Goal: Transaction & Acquisition: Purchase product/service

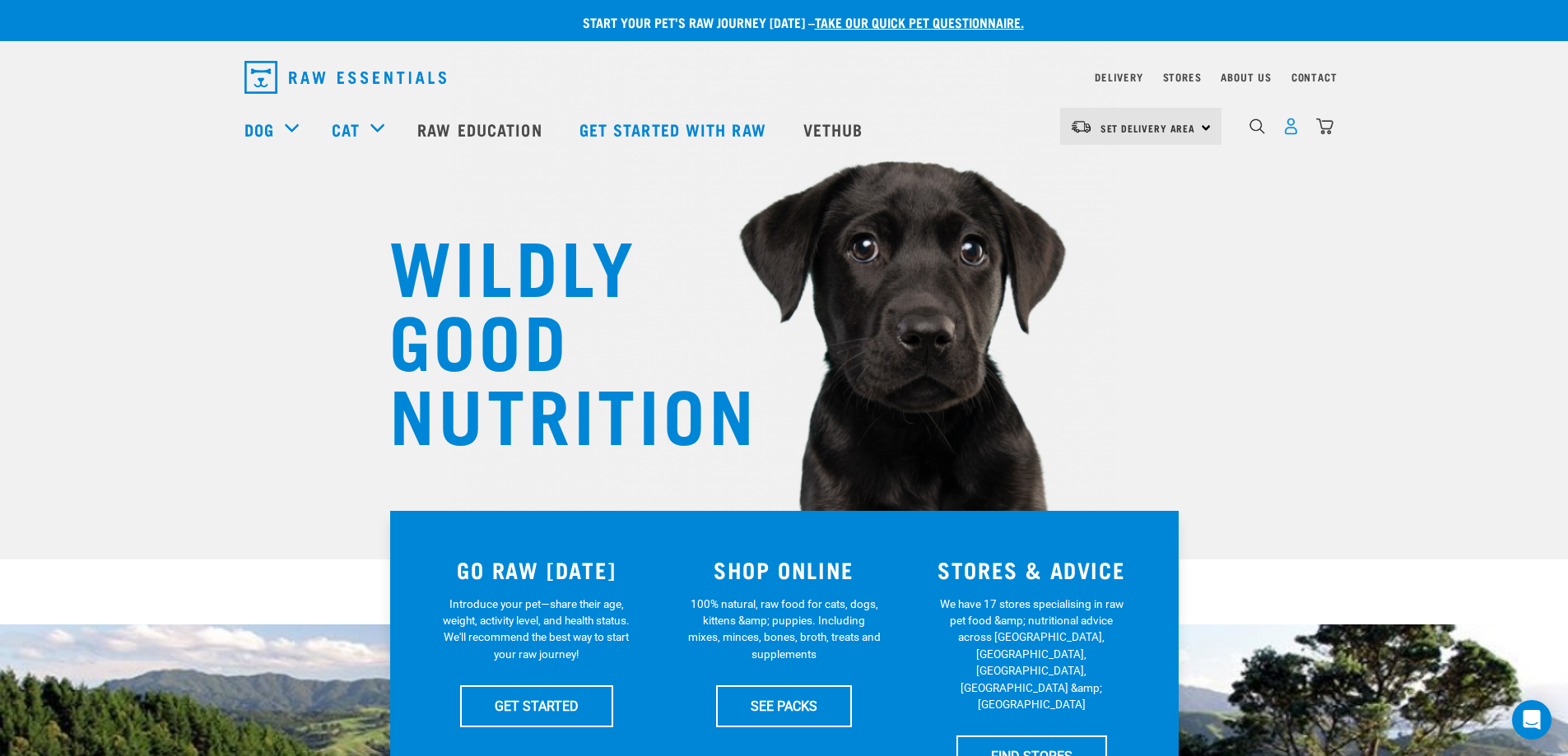
click at [1293, 125] on img "dropdown navigation" at bounding box center [1291, 126] width 17 height 17
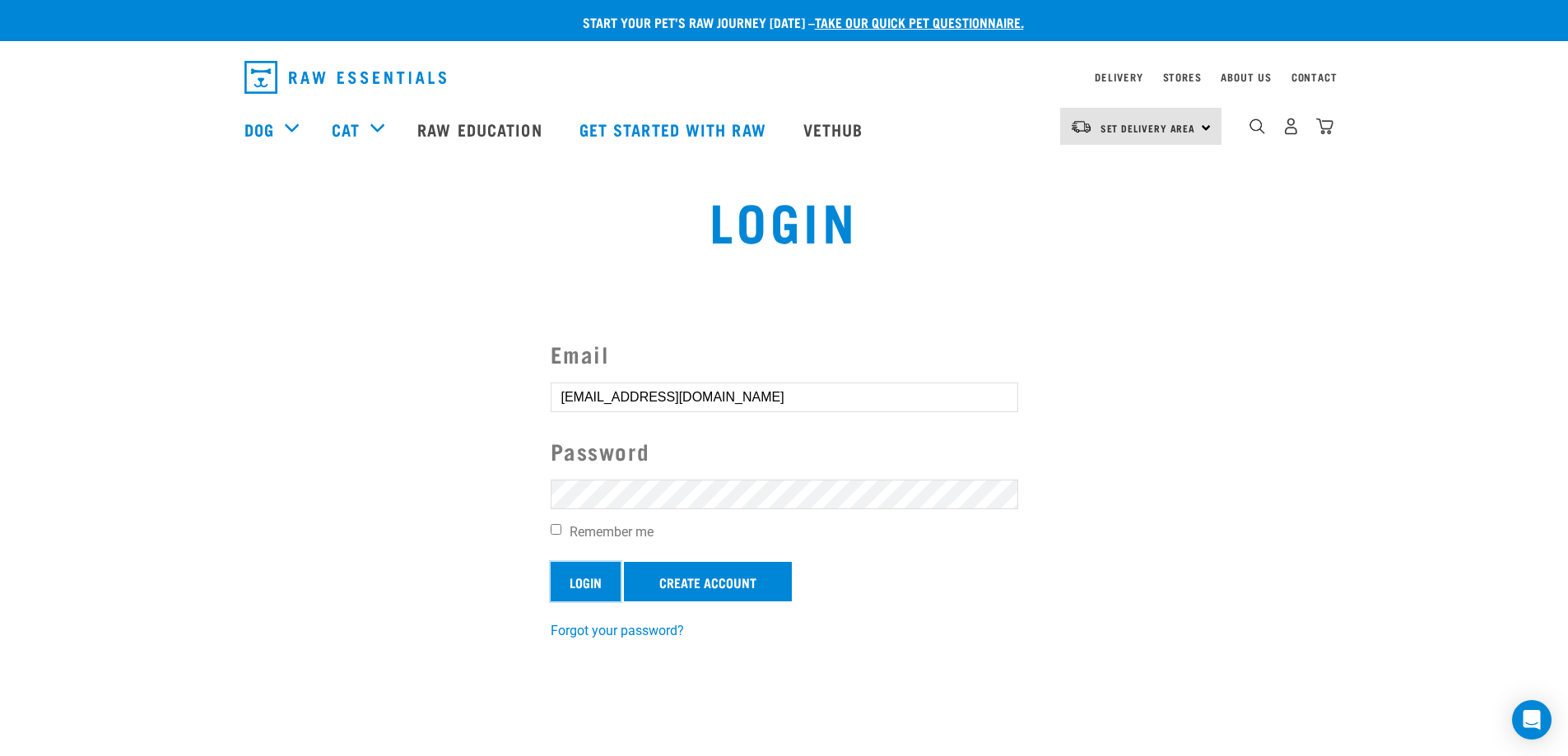
click at [580, 583] on input "Login" at bounding box center [585, 582] width 70 height 40
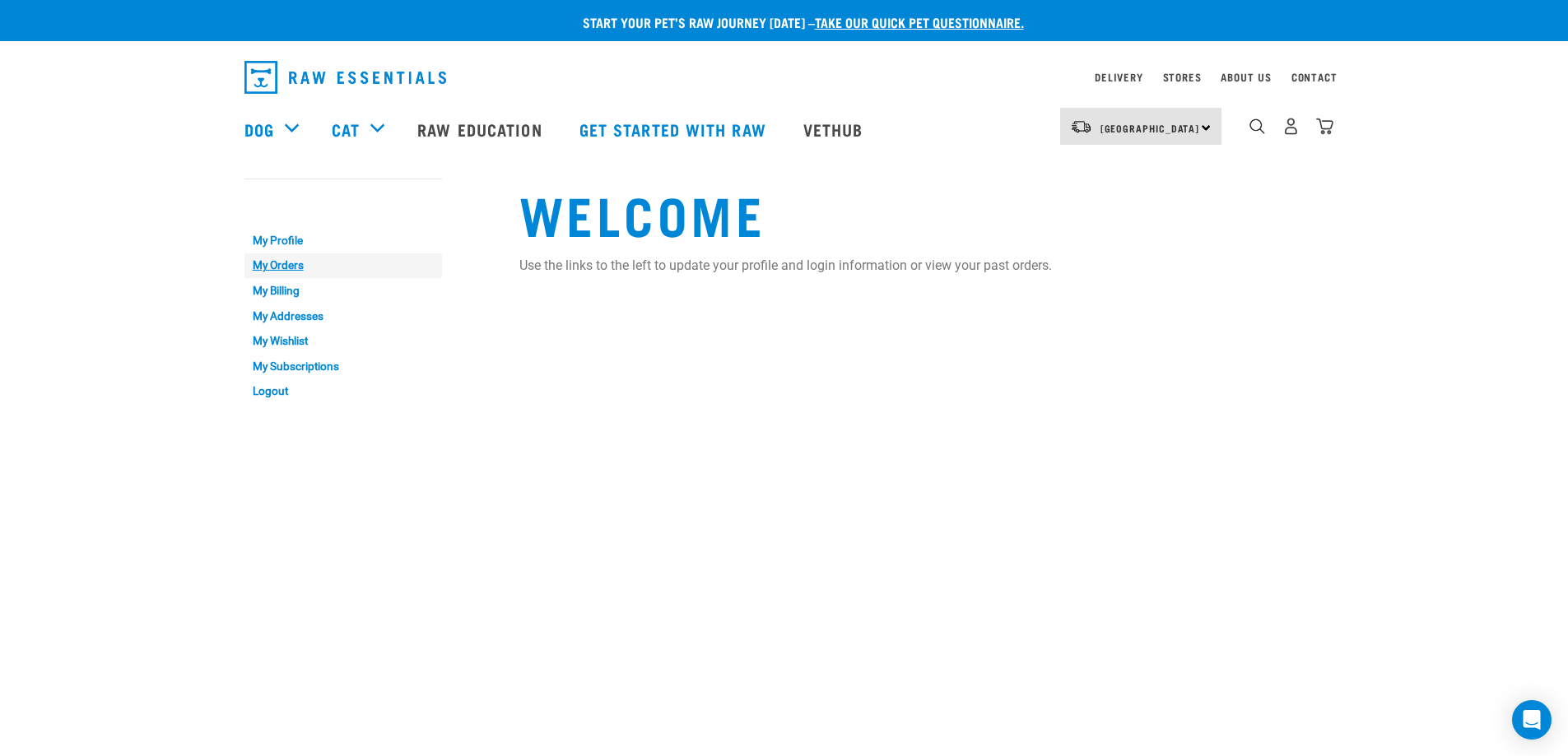
click at [288, 262] on link "My Orders" at bounding box center [343, 266] width 198 height 25
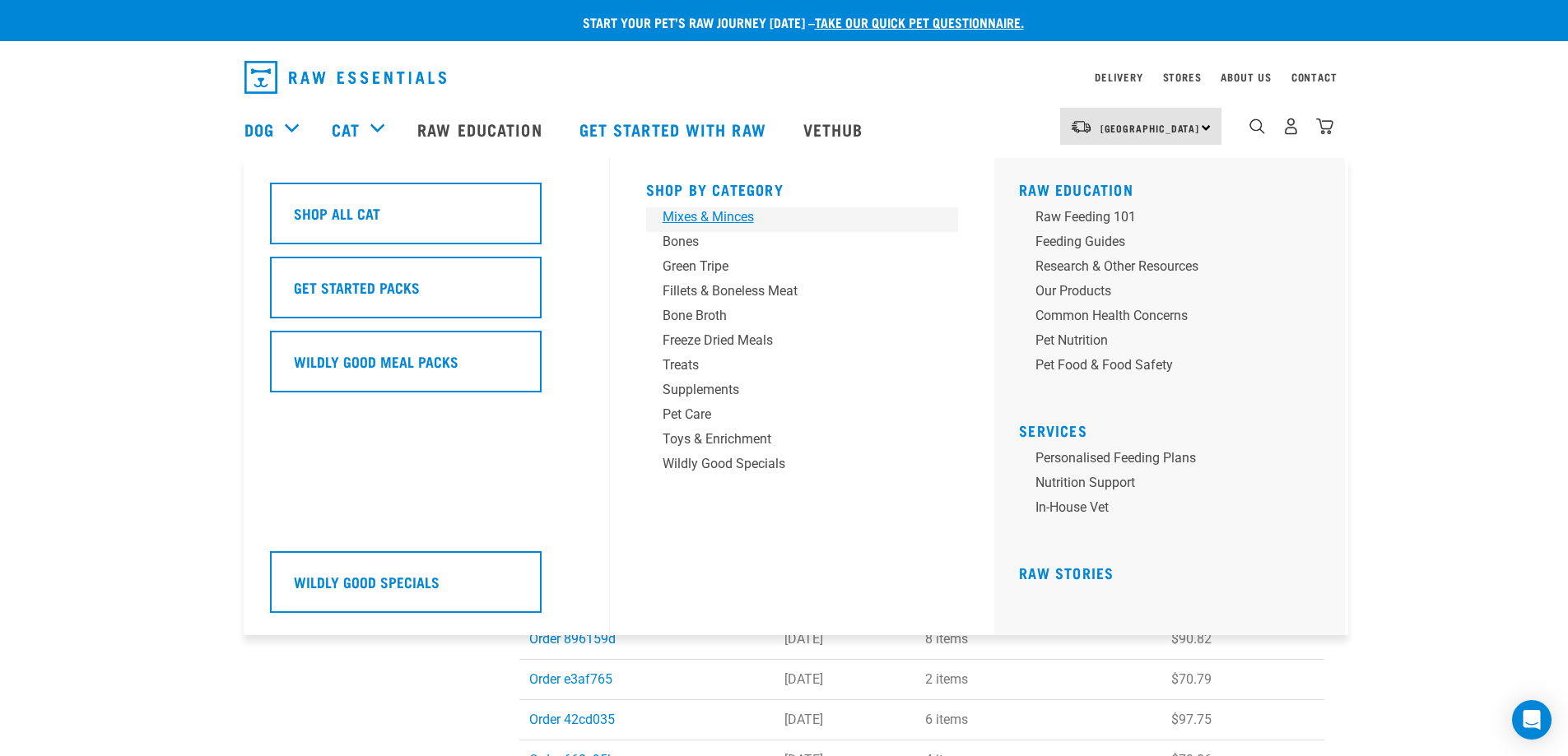
click at [716, 215] on div "Mixes & Minces" at bounding box center [791, 218] width 257 height 20
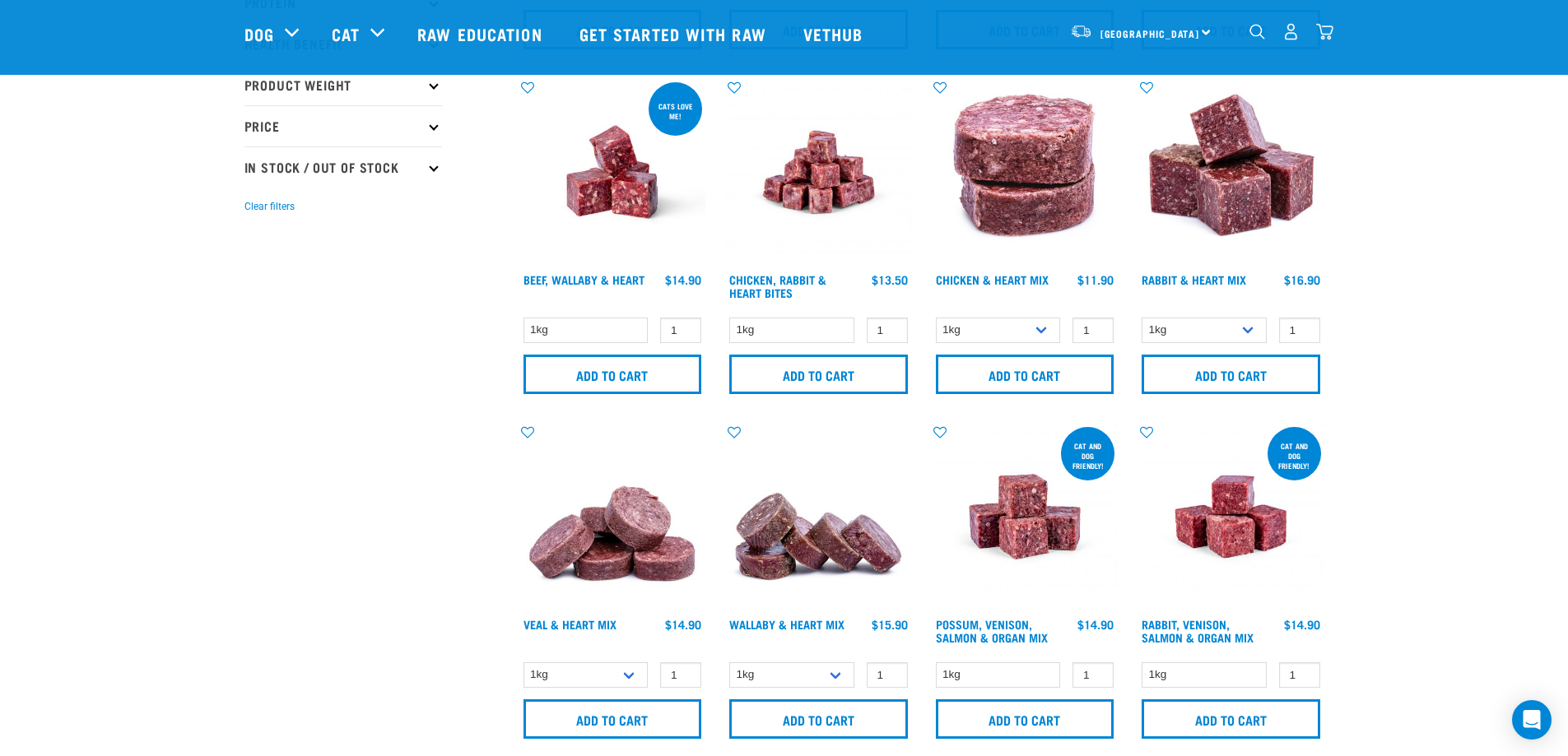
scroll to position [494, 0]
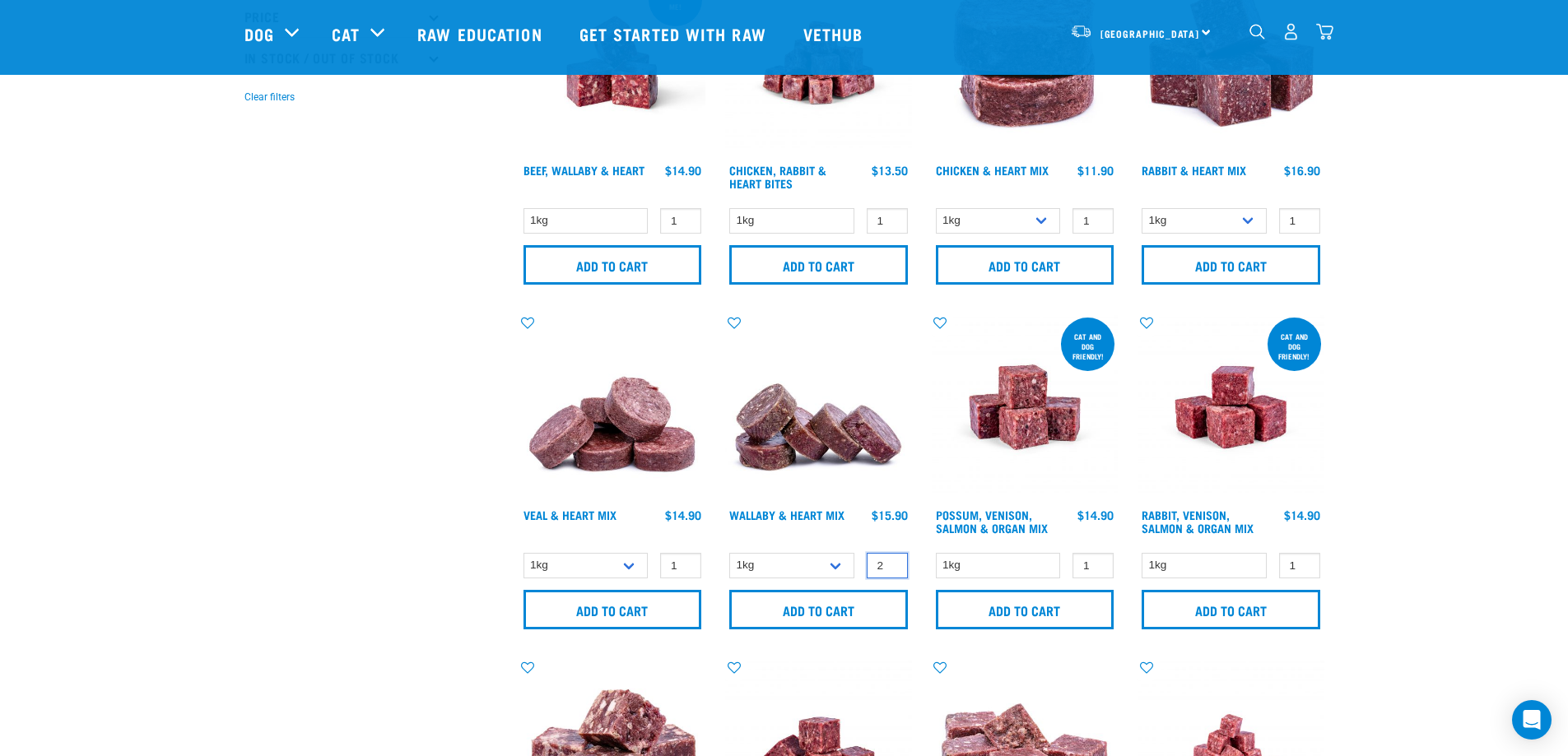
click at [891, 563] on input "2" at bounding box center [888, 565] width 42 height 25
click at [891, 557] on input "2" at bounding box center [888, 565] width 42 height 25
type input "3"
click at [891, 564] on input "3" at bounding box center [888, 565] width 42 height 25
click at [829, 612] on input "Add to cart" at bounding box center [818, 610] width 179 height 40
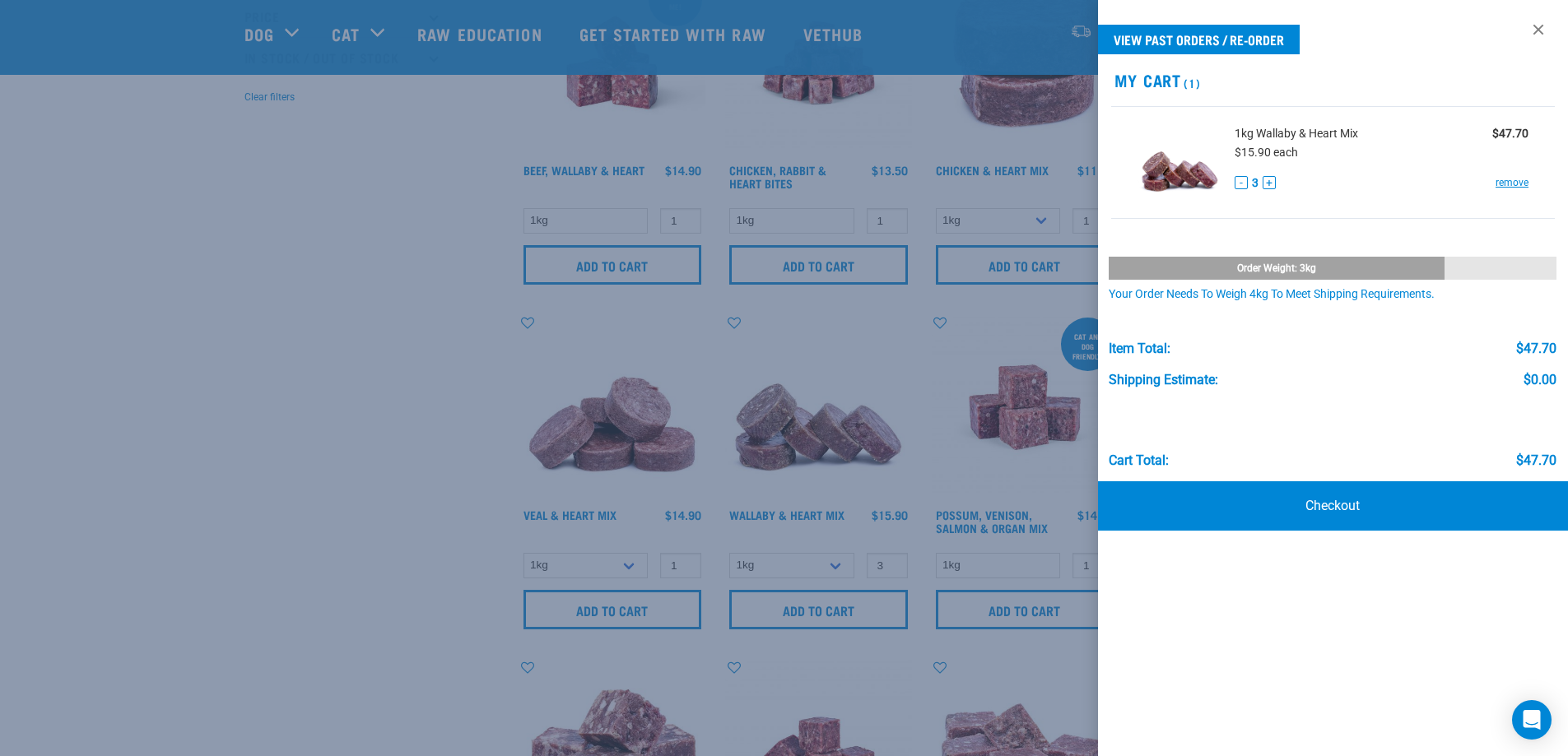
click at [261, 358] on div at bounding box center [784, 378] width 1568 height 756
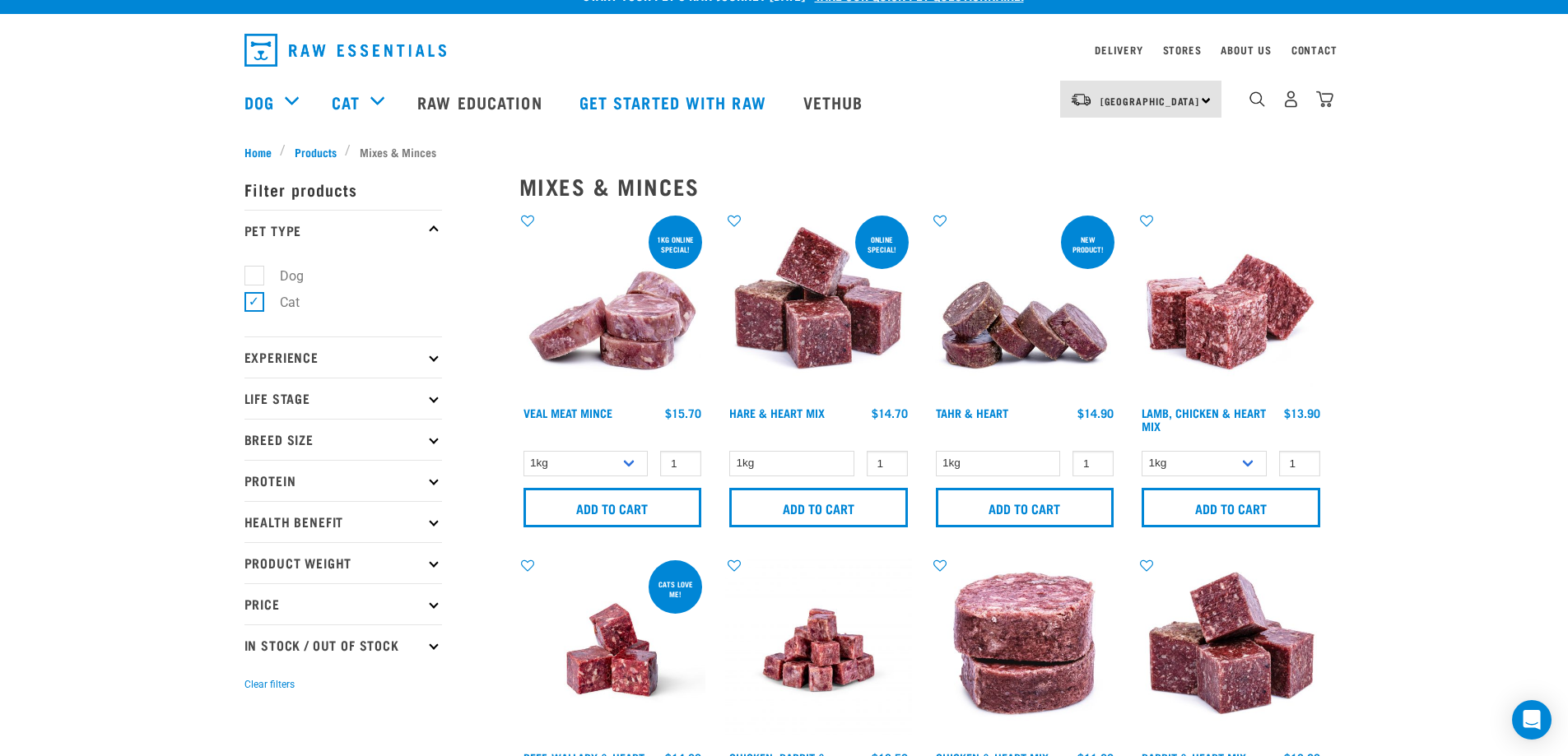
scroll to position [0, 0]
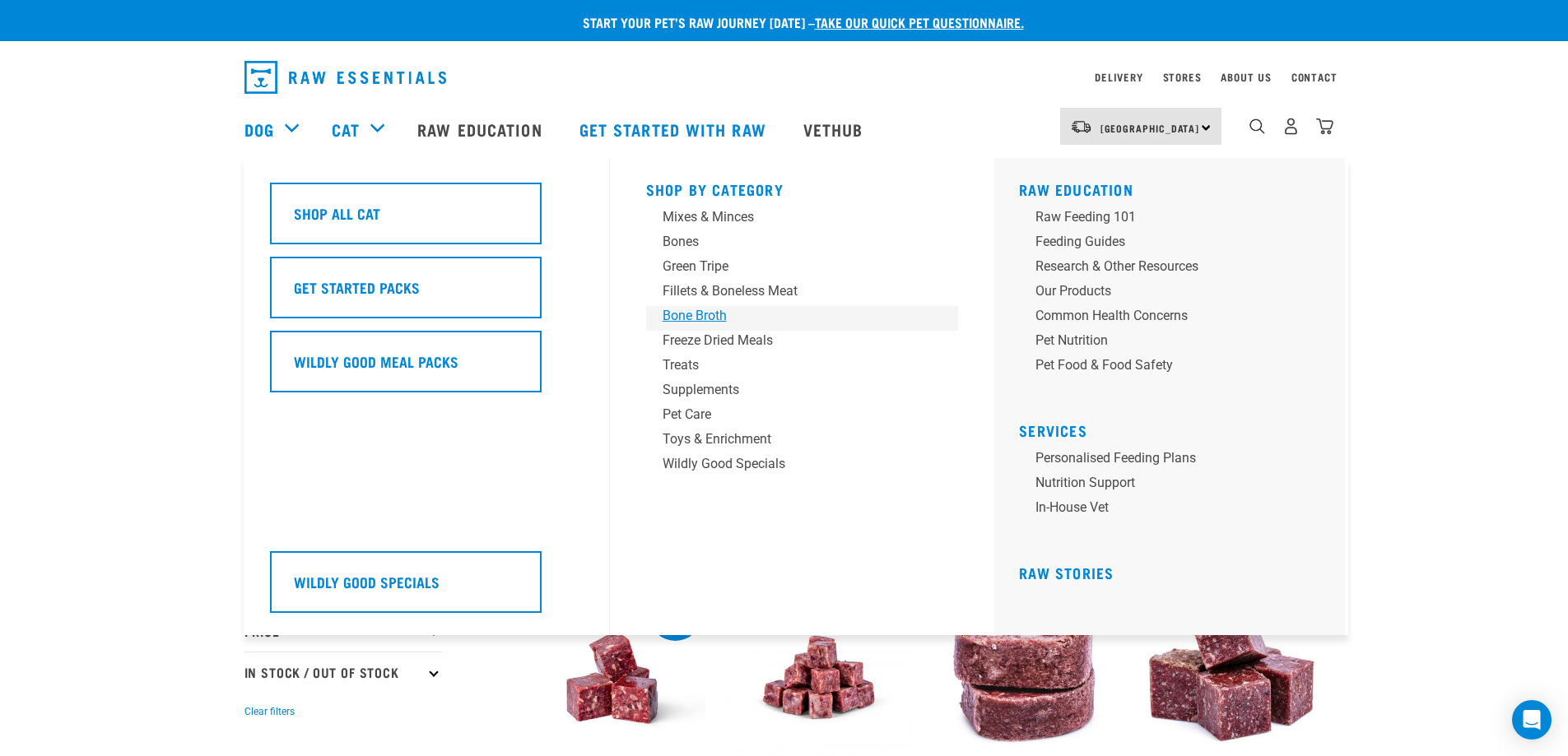
click at [688, 319] on div "Bone Broth" at bounding box center [791, 316] width 257 height 20
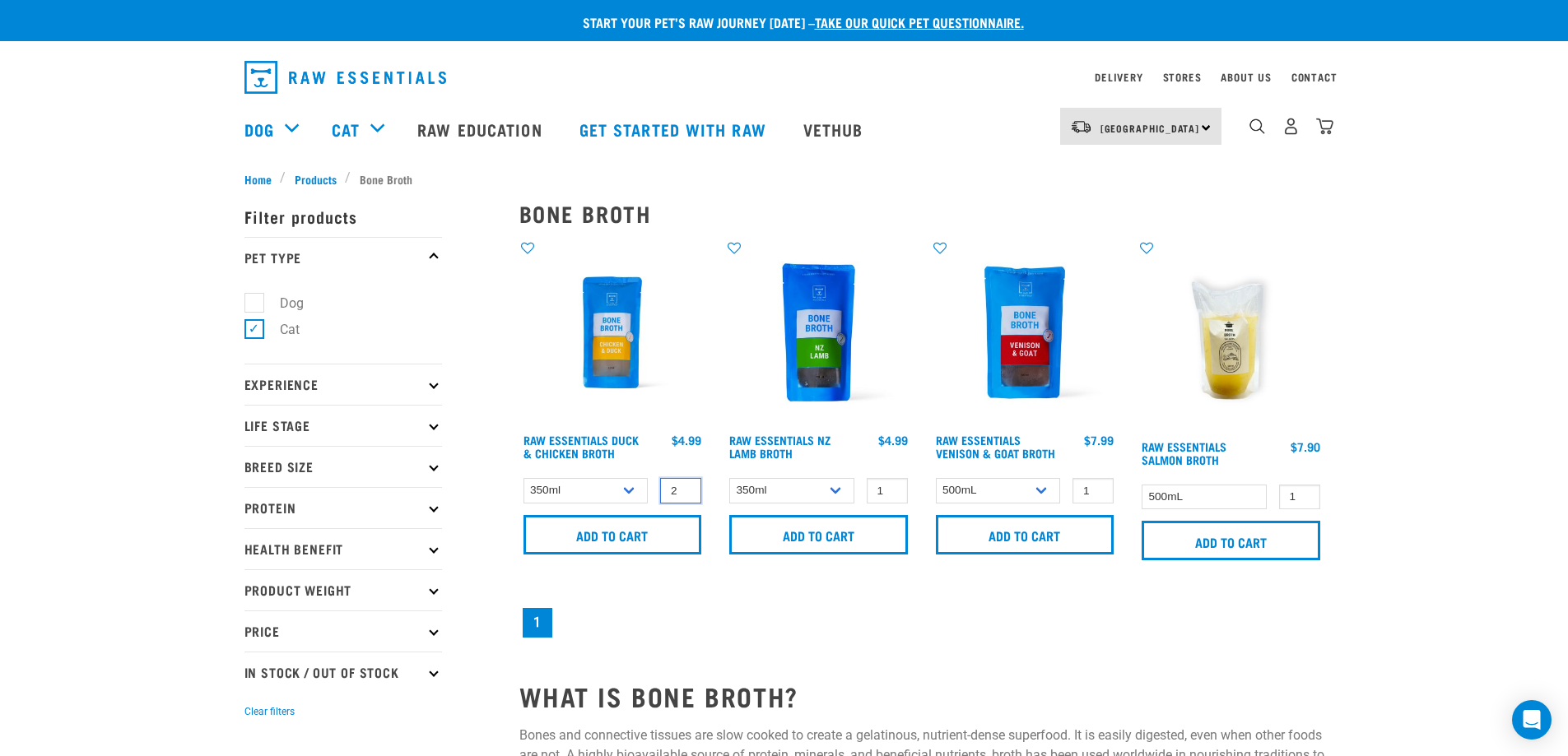
click at [683, 487] on input "2" at bounding box center [681, 490] width 42 height 25
click at [683, 487] on input "3" at bounding box center [681, 490] width 42 height 25
type input "4"
click at [683, 487] on input "4" at bounding box center [681, 490] width 42 height 25
click at [611, 540] on input "Add to cart" at bounding box center [613, 535] width 179 height 40
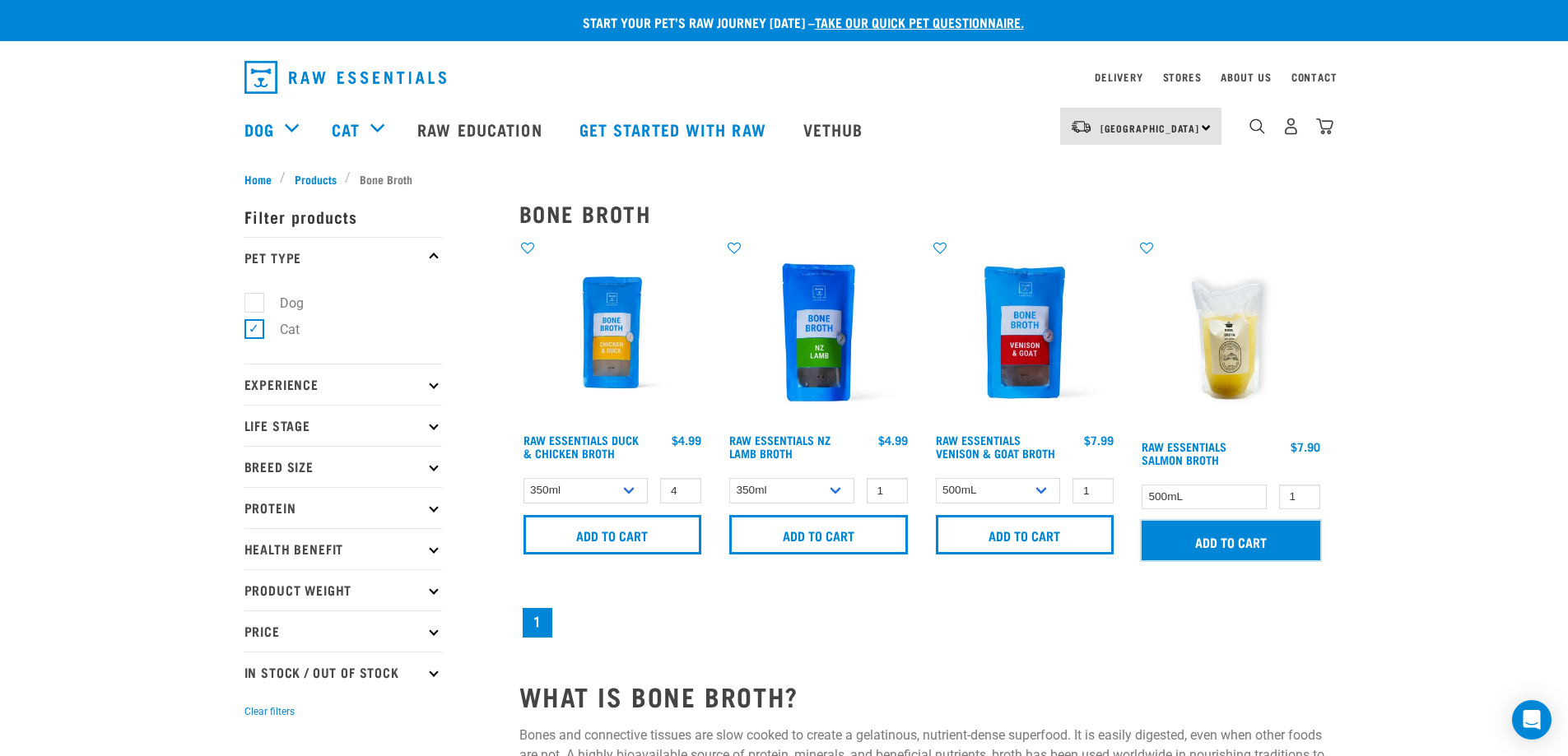
click at [1156, 558] on input "Add to cart" at bounding box center [1231, 541] width 179 height 40
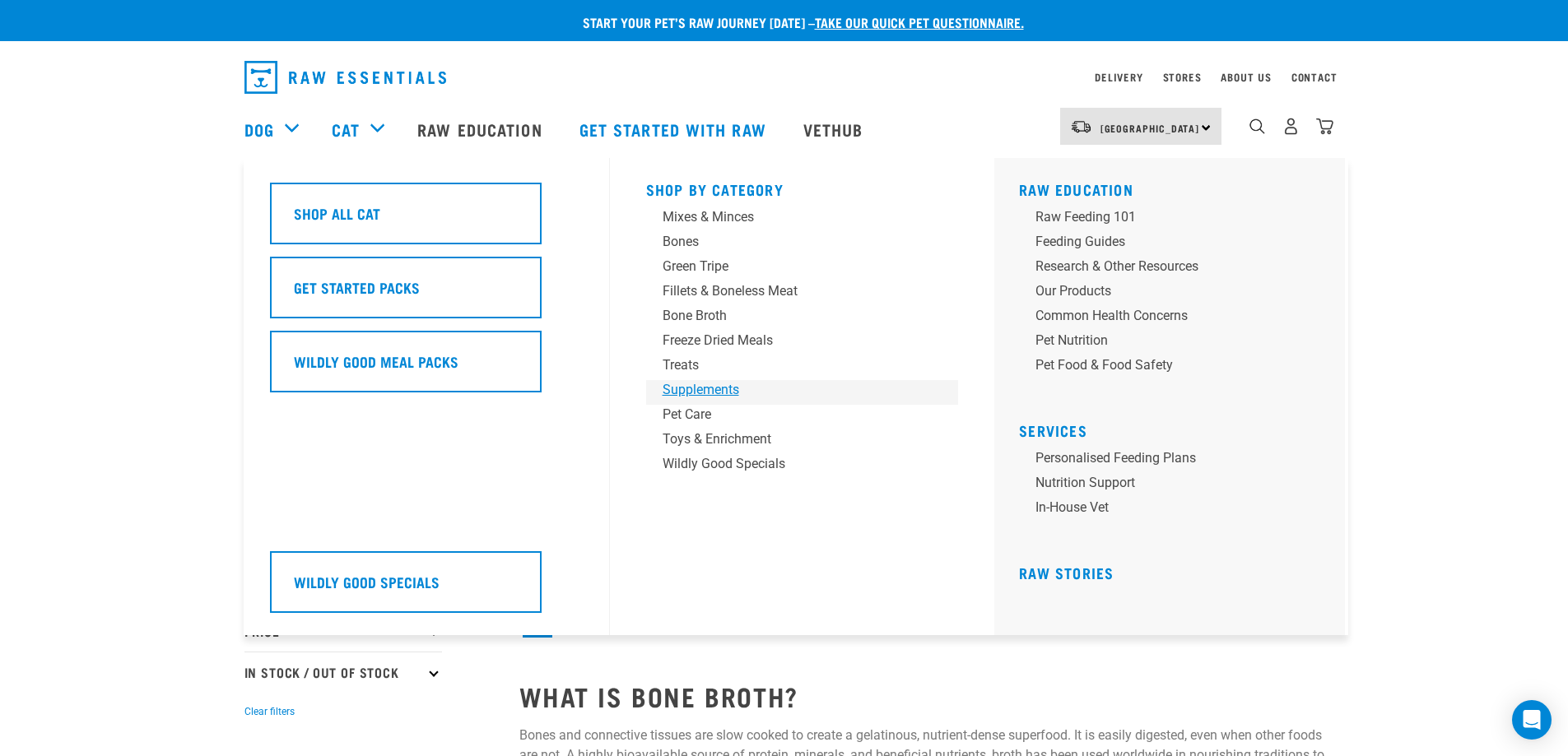
click at [728, 389] on div "Supplements" at bounding box center [791, 390] width 257 height 20
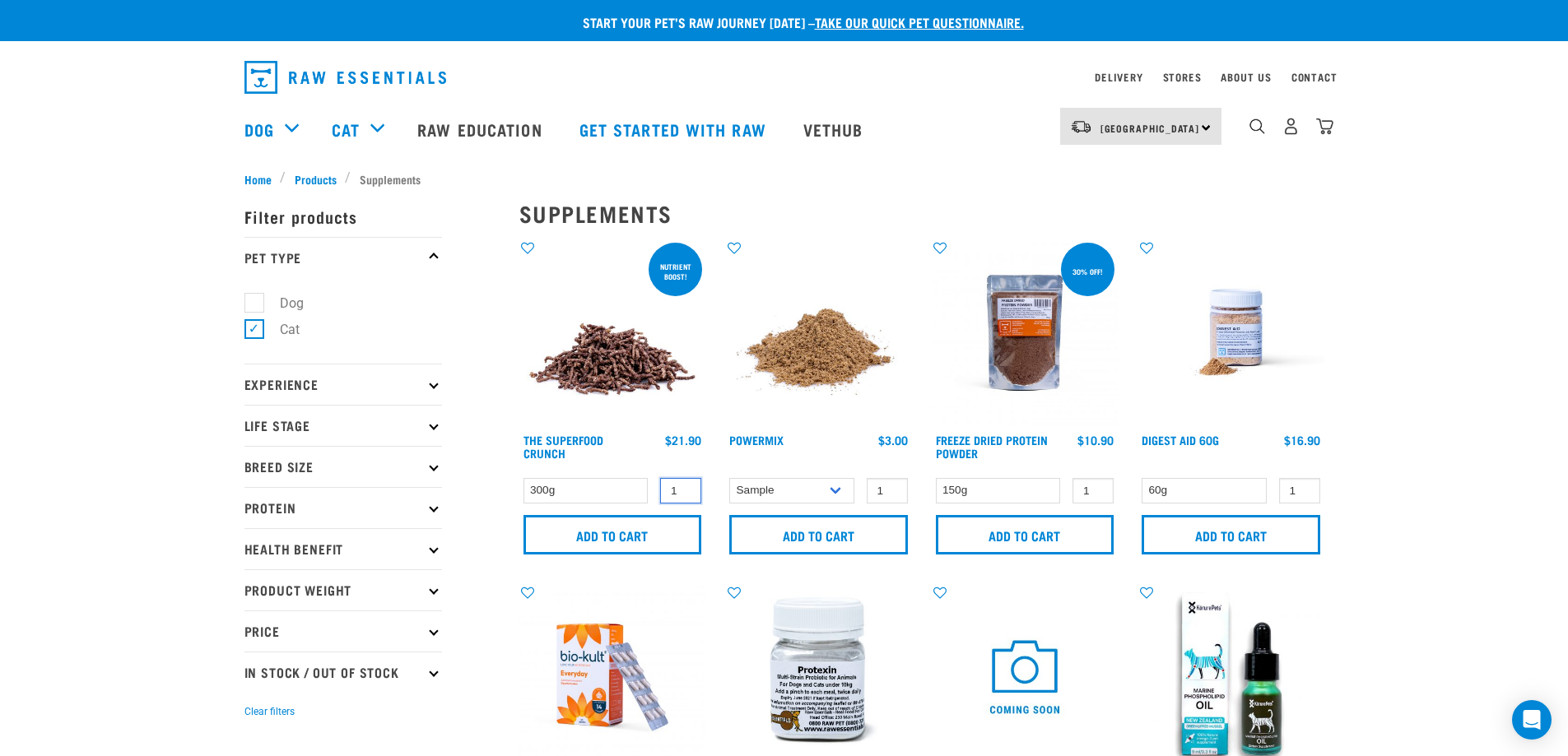
click at [685, 483] on input "1" at bounding box center [681, 490] width 42 height 25
click at [1153, 565] on div "Digest Aid 60g 1 0 100" at bounding box center [1230, 402] width 207 height 345
click at [1167, 565] on div "Digest Aid 60g 1 0 100" at bounding box center [1230, 402] width 207 height 345
click at [615, 536] on input "Add to cart" at bounding box center [613, 535] width 179 height 40
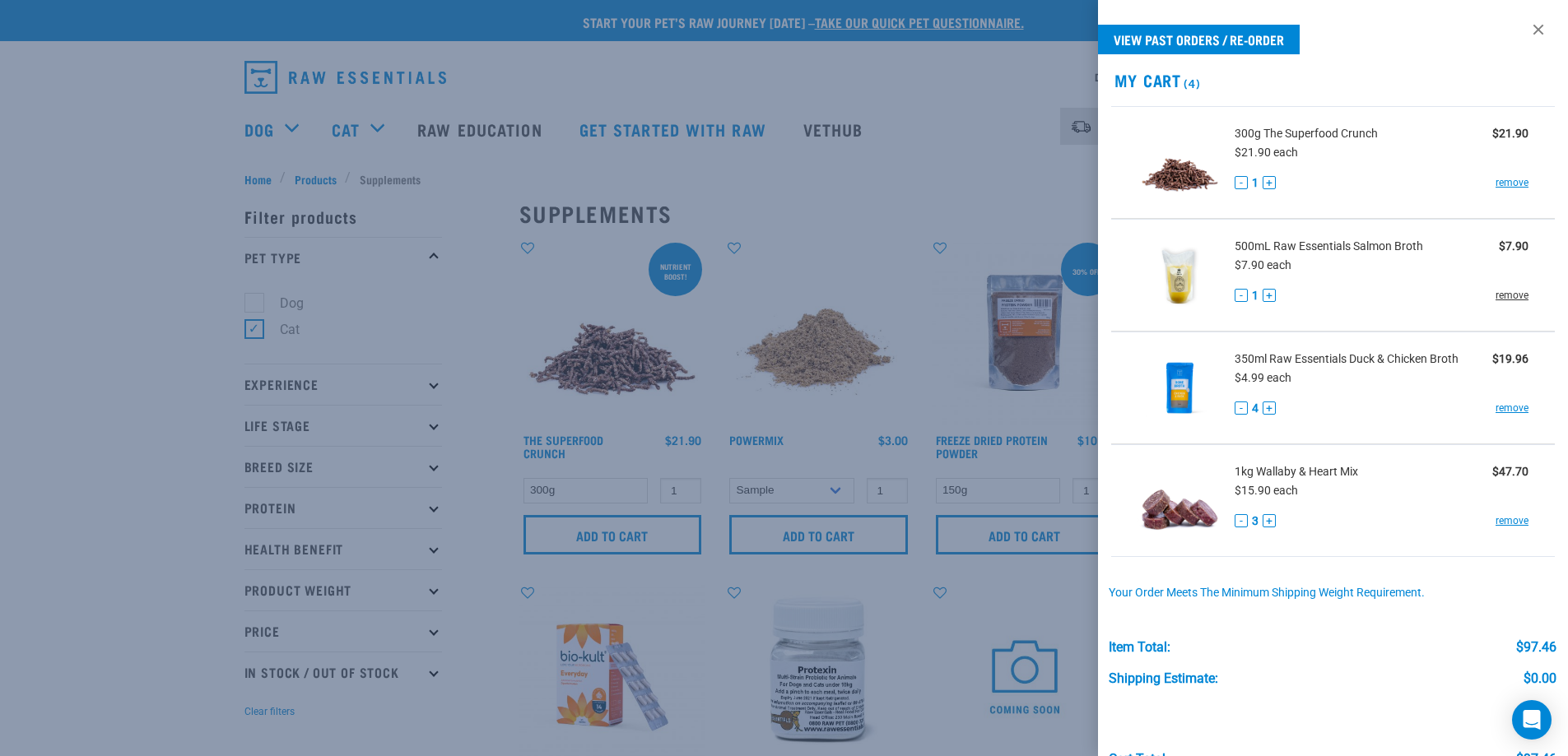
click at [1501, 297] on link "remove" at bounding box center [1512, 295] width 33 height 14
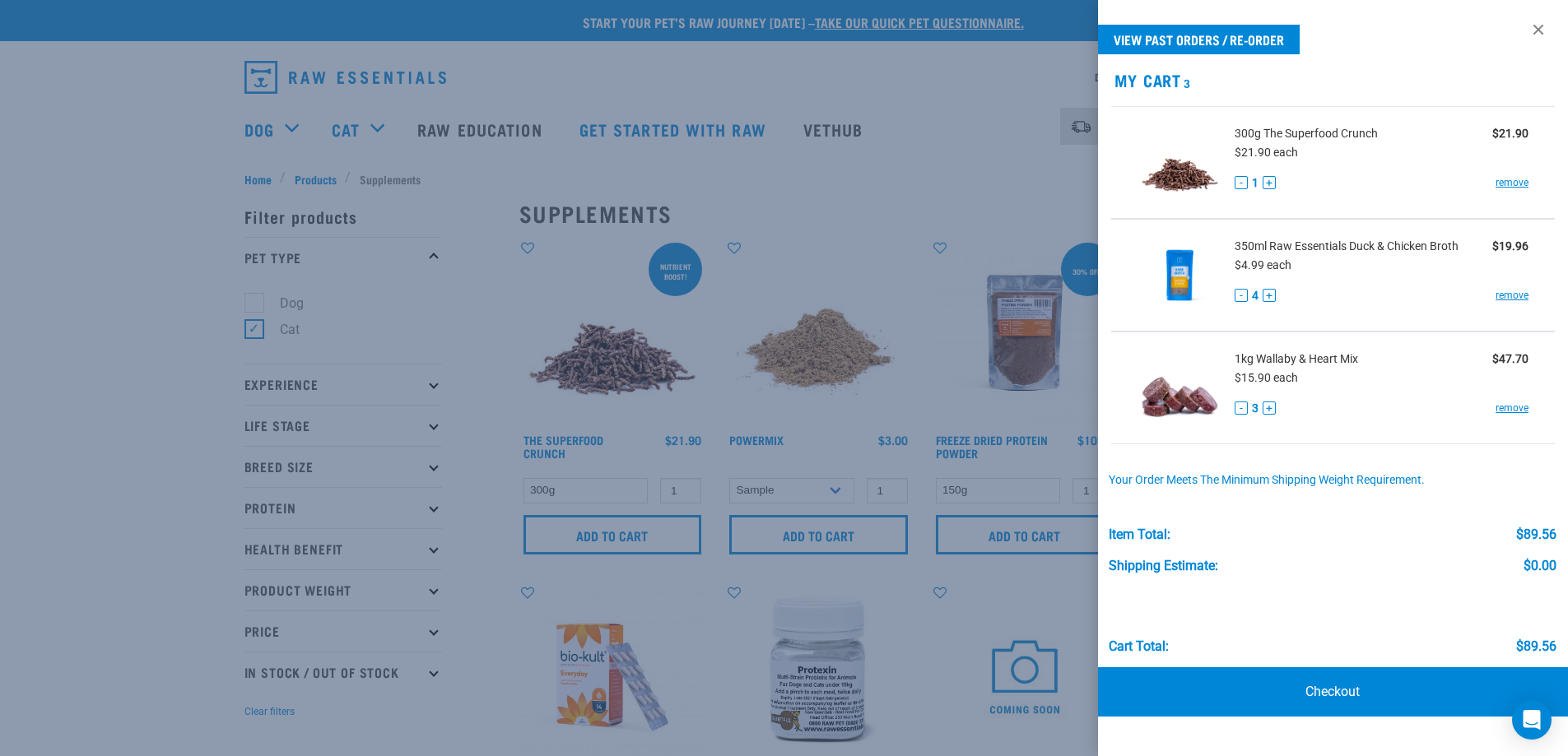
click at [162, 478] on div at bounding box center [784, 378] width 1568 height 756
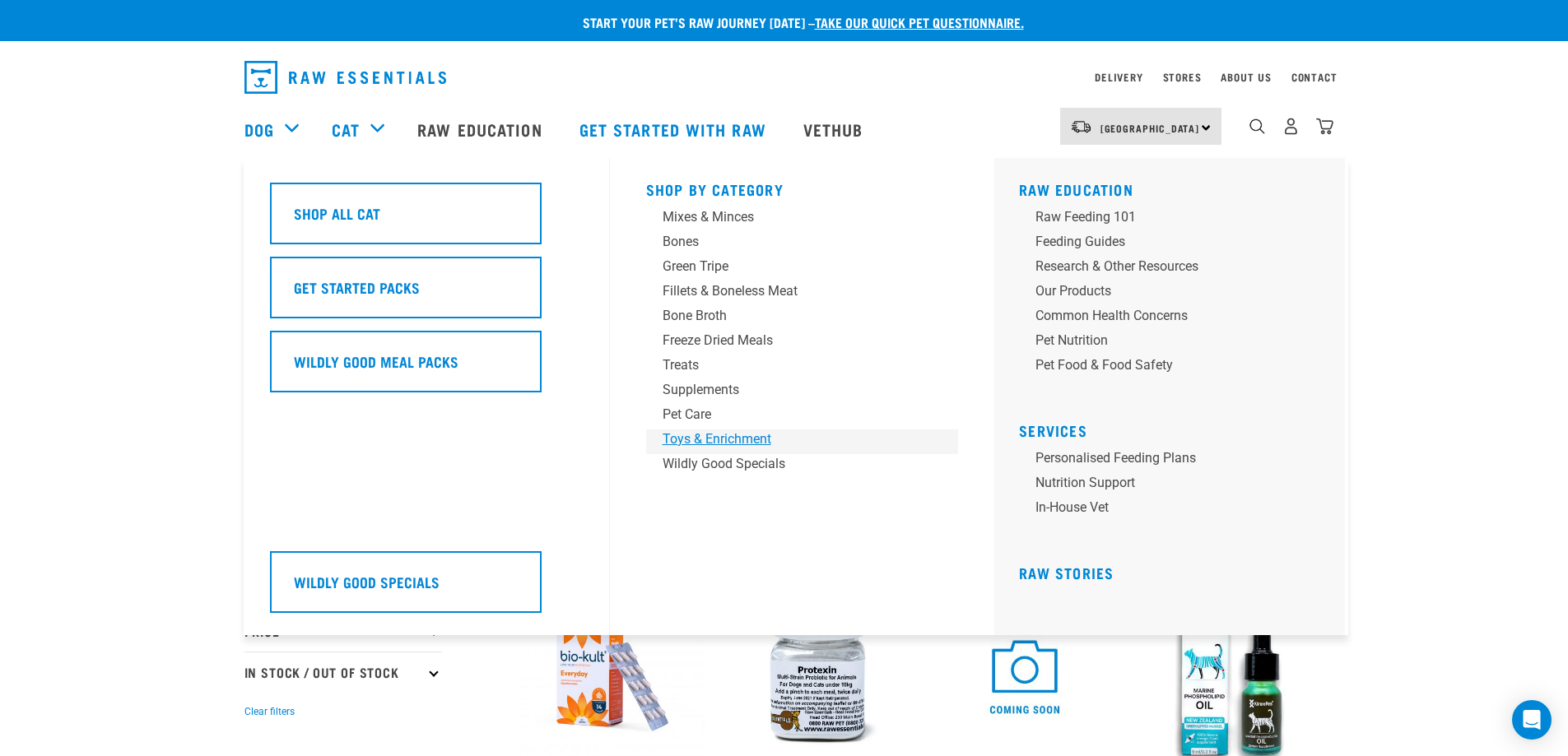
click at [689, 440] on div "Toys & Enrichment" at bounding box center [791, 440] width 257 height 20
click at [688, 441] on div "Toys & Enrichment" at bounding box center [791, 440] width 257 height 20
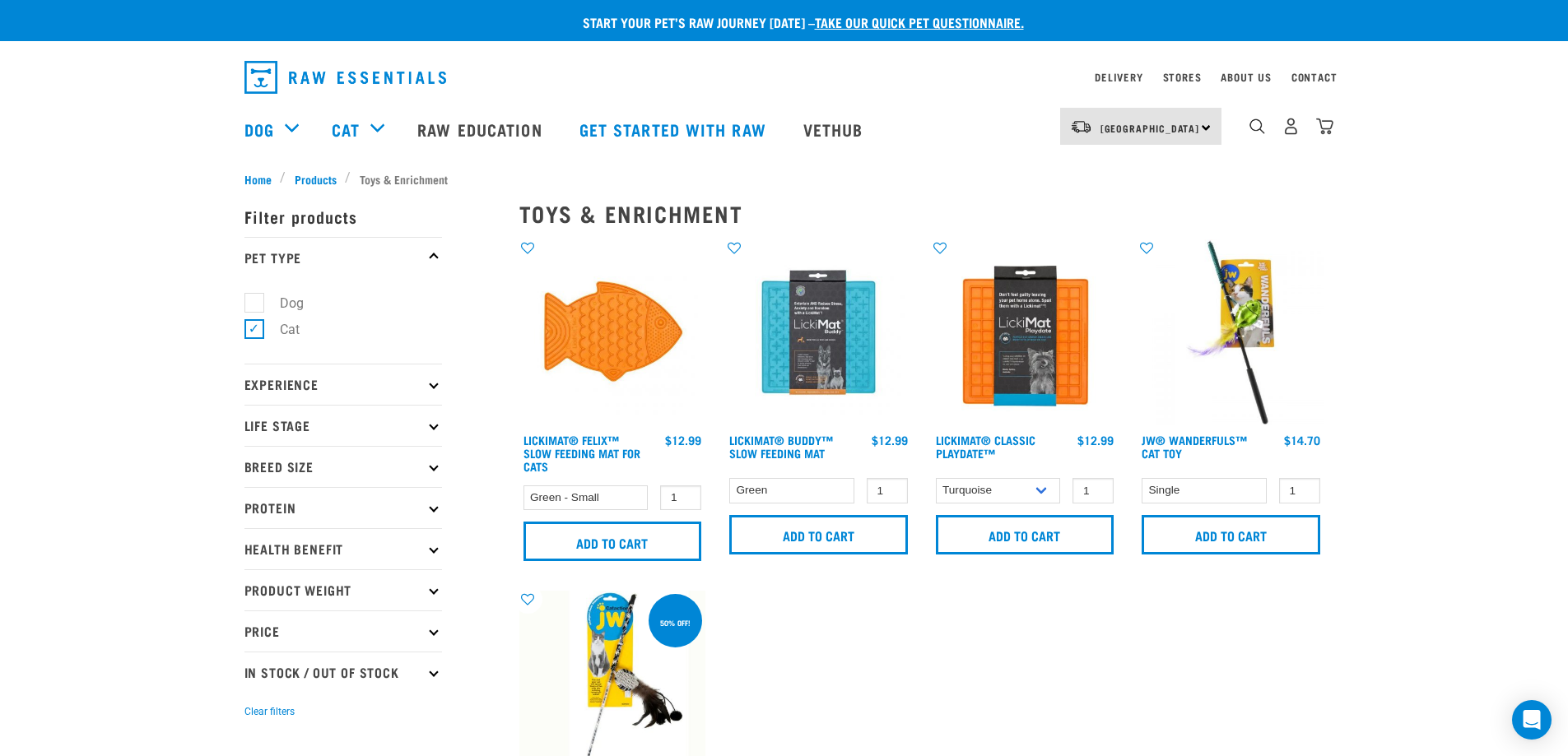
click at [1180, 570] on div "JW® Wanderfuls™ Cat Toy" at bounding box center [1230, 406] width 207 height 352
click at [1323, 132] on img "dropdown navigation" at bounding box center [1324, 126] width 17 height 17
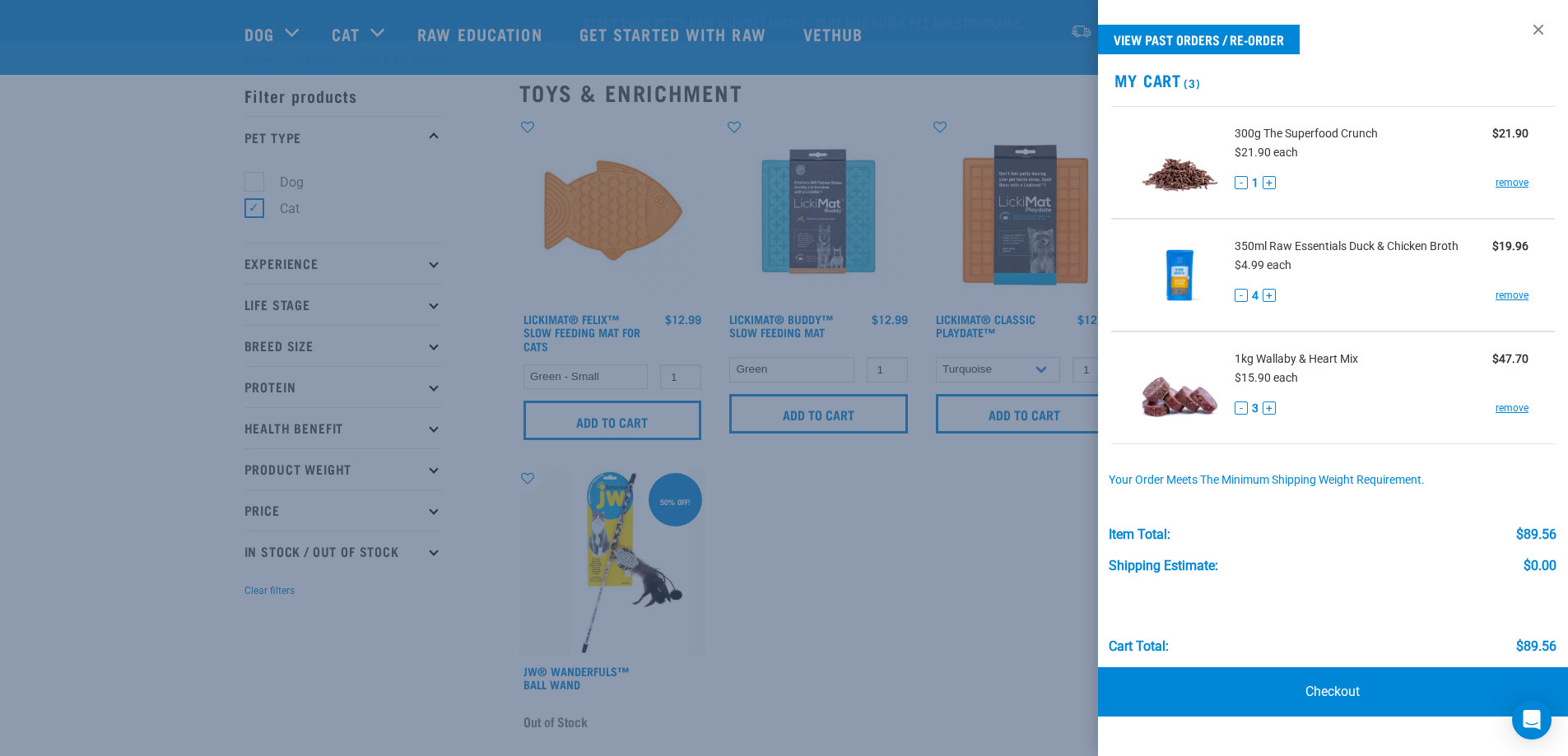
scroll to position [109, 0]
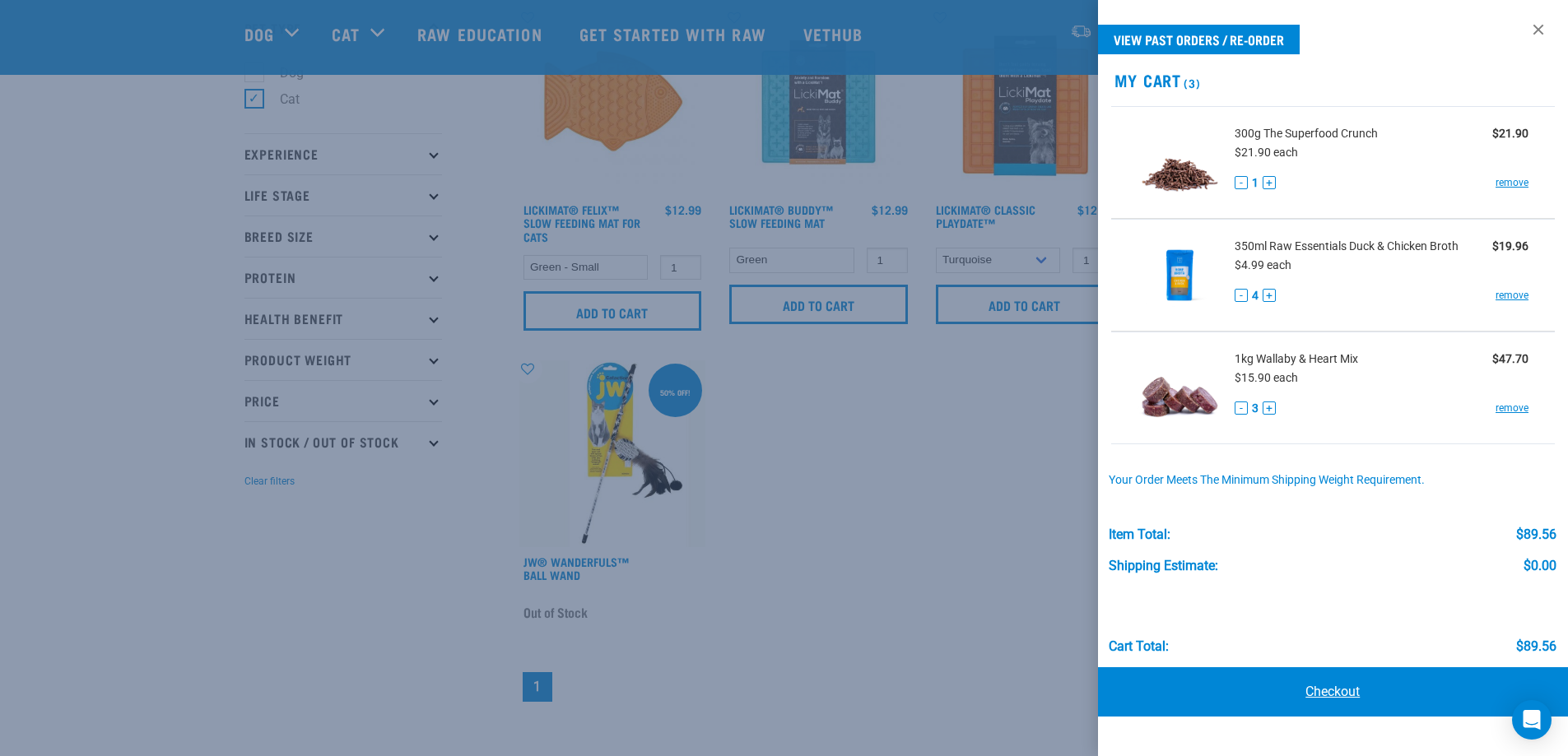
click at [1341, 696] on link "Checkout" at bounding box center [1333, 692] width 471 height 50
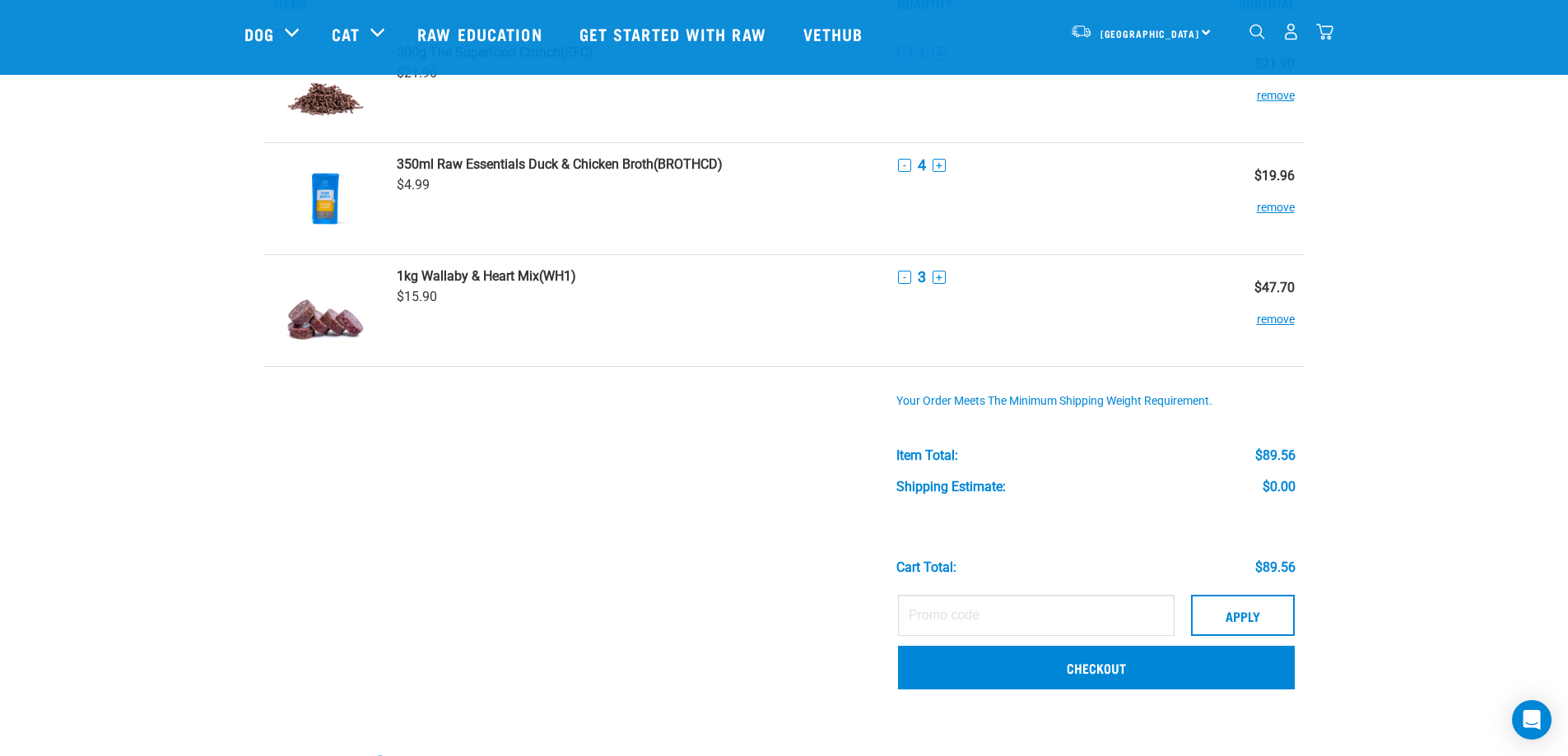
scroll to position [219, 0]
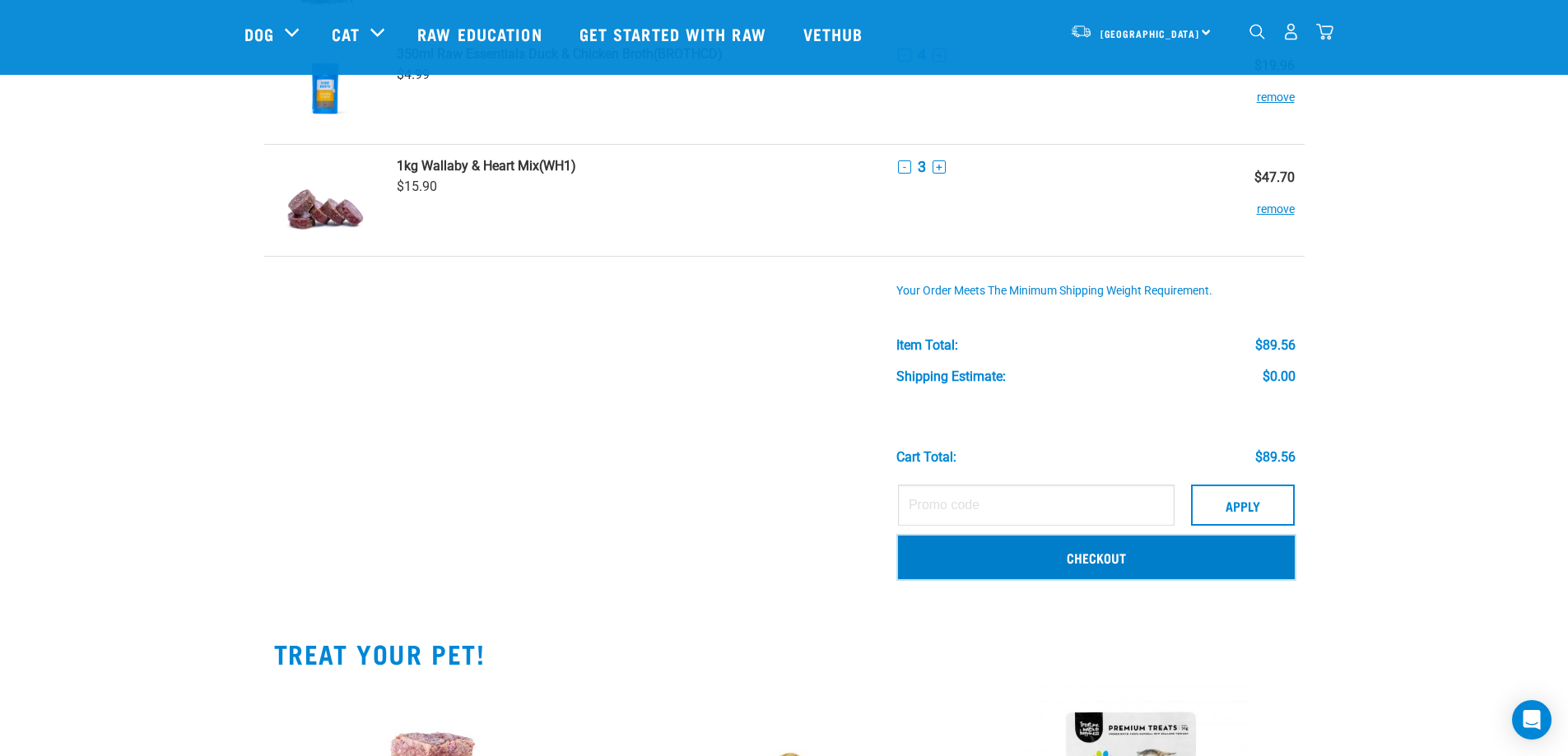
click at [1103, 556] on link "Checkout" at bounding box center [1096, 556] width 397 height 42
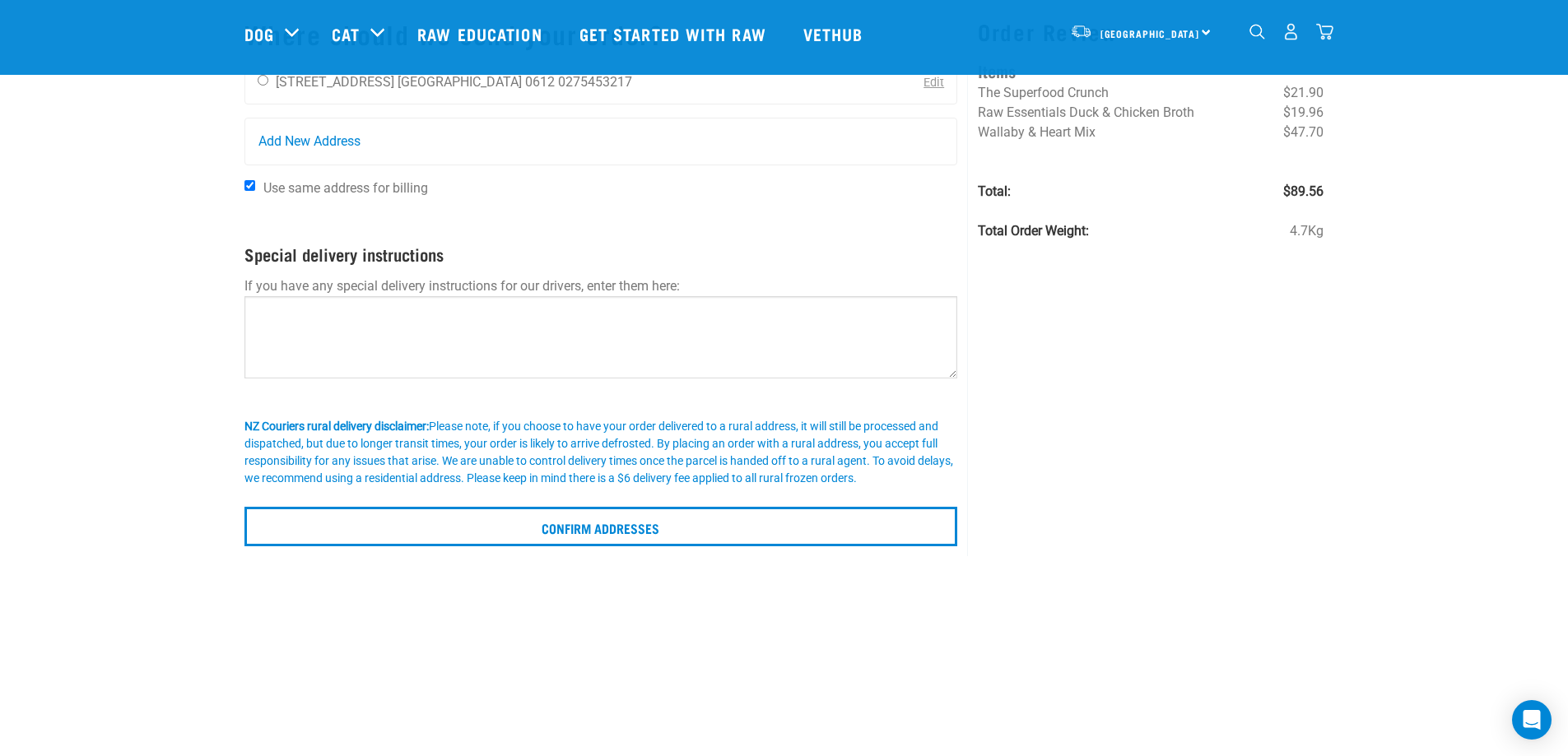
scroll to position [219, 0]
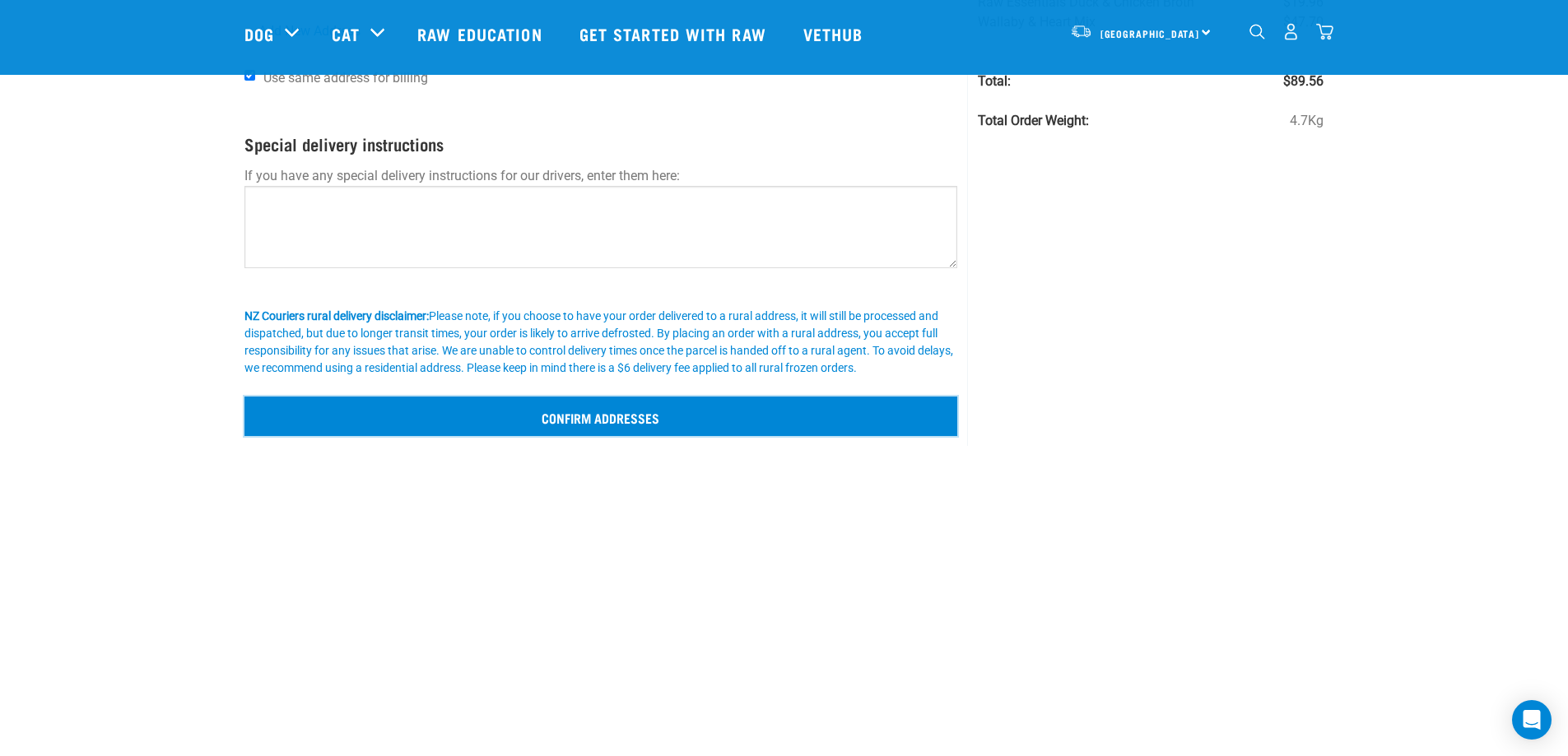
click at [596, 422] on input "Confirm addresses" at bounding box center [602, 416] width 714 height 40
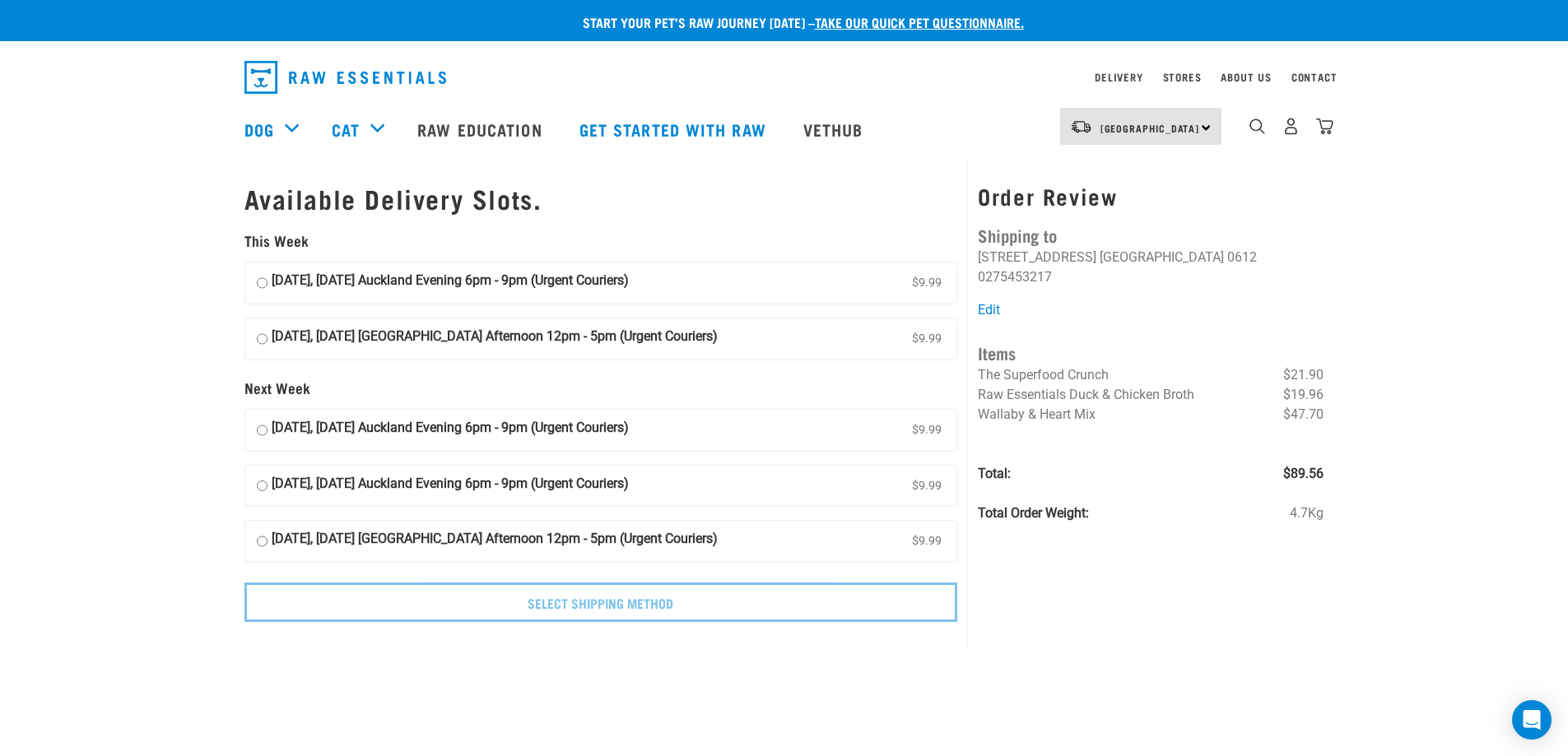
click at [258, 283] on input "[DATE], [DATE] Auckland Evening 6pm - 9pm (Urgent Couriers) $9.99" at bounding box center [262, 283] width 11 height 24
radio input "true"
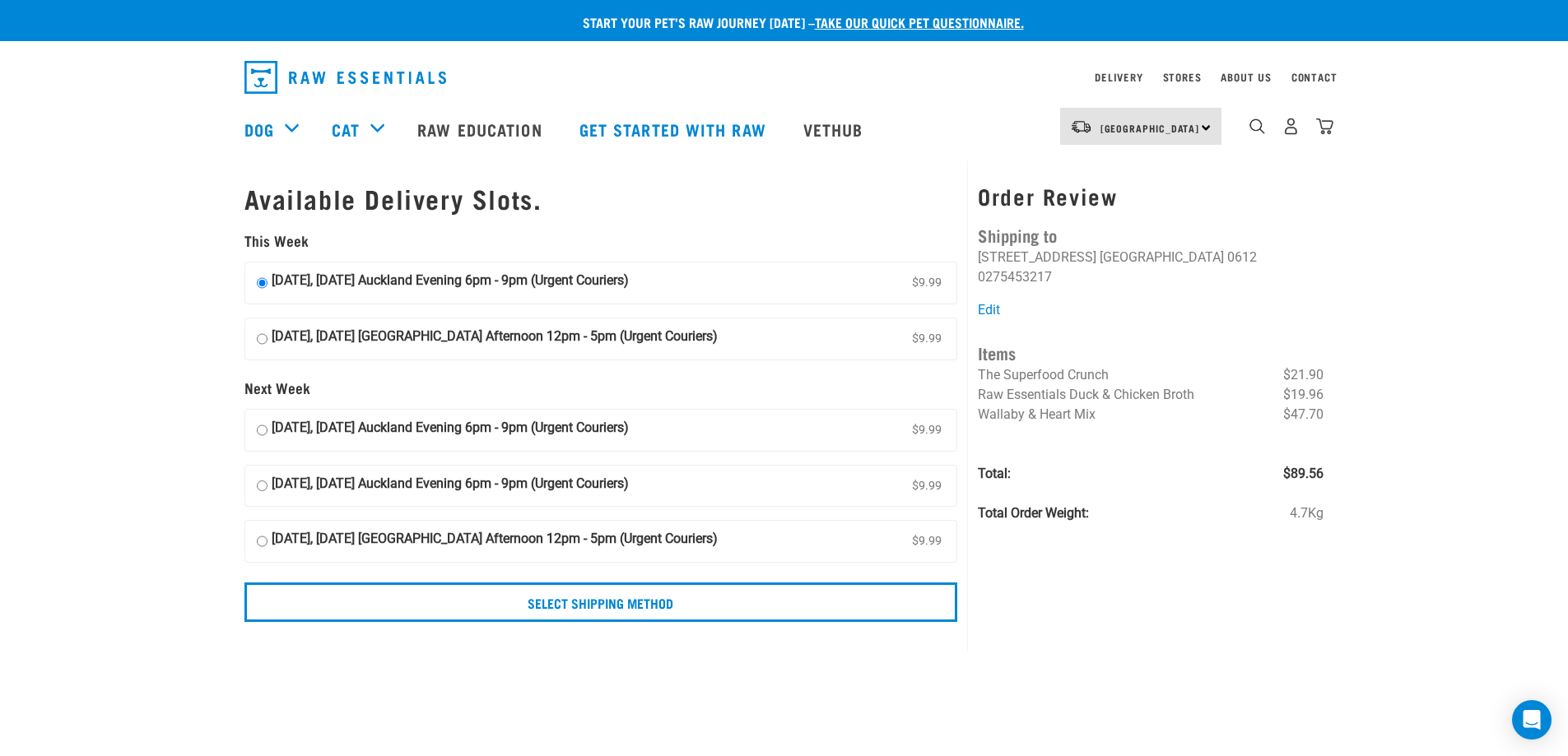
click at [1155, 560] on div "Order Review Shipping to [PERSON_NAME] [STREET_ADDRESS] [GEOGRAPHIC_DATA] 0612 …" at bounding box center [1151, 406] width 367 height 491
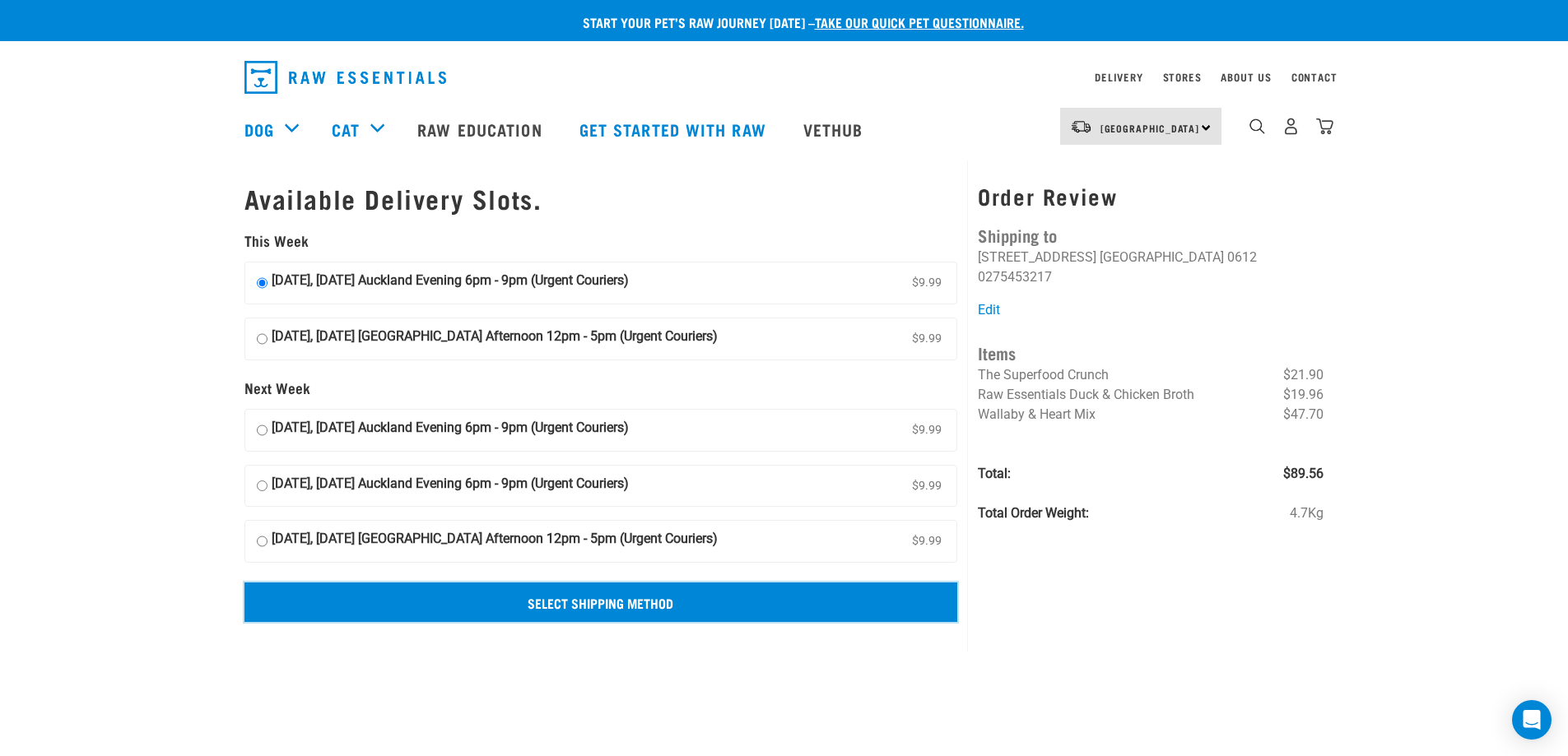
click at [643, 607] on input "Select Shipping Method" at bounding box center [602, 602] width 714 height 40
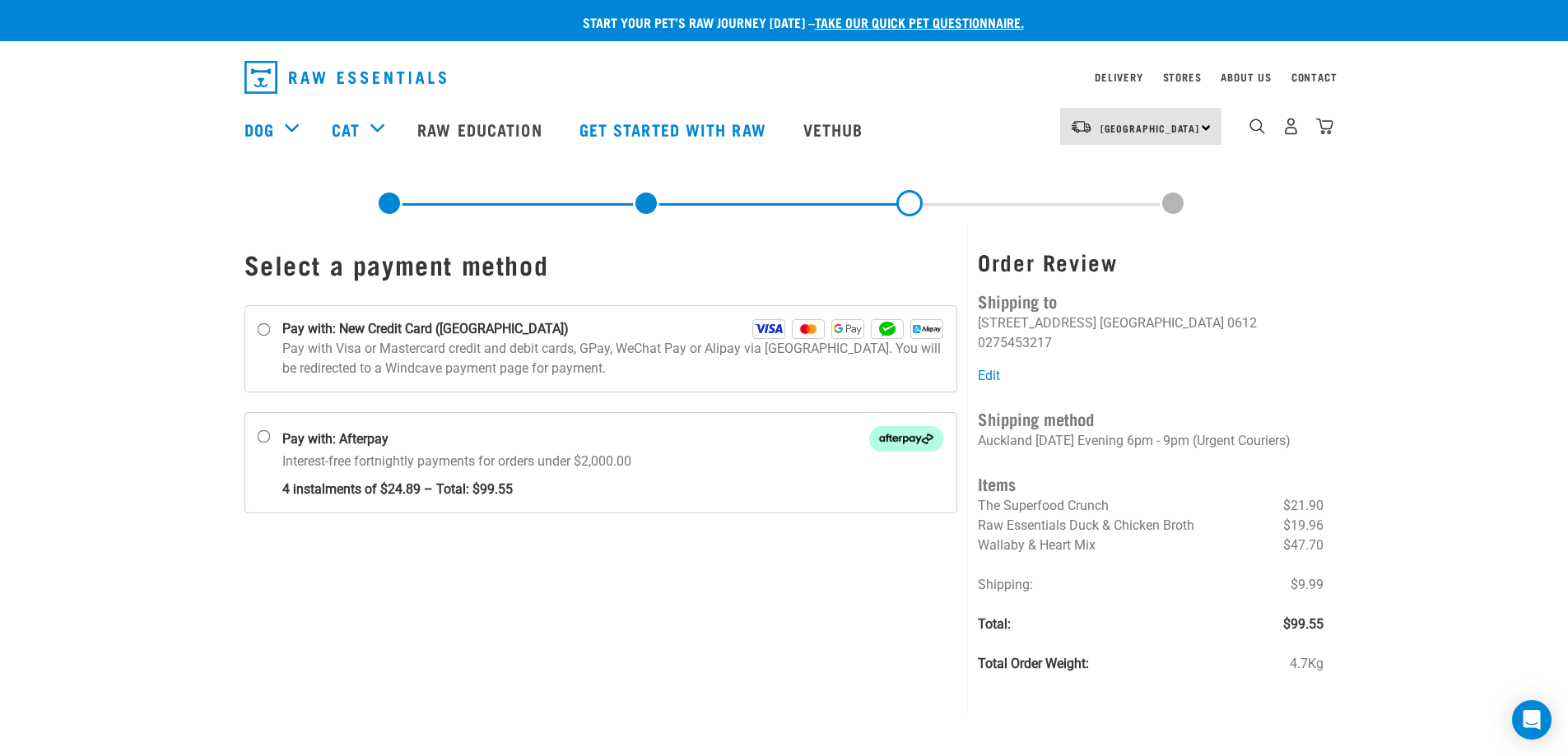
click at [1156, 575] on li "Shipping: $9.99" at bounding box center [1151, 585] width 346 height 20
click at [265, 330] on input "Pay with: New Credit Card ([GEOGRAPHIC_DATA])" at bounding box center [263, 330] width 14 height 14
radio input "true"
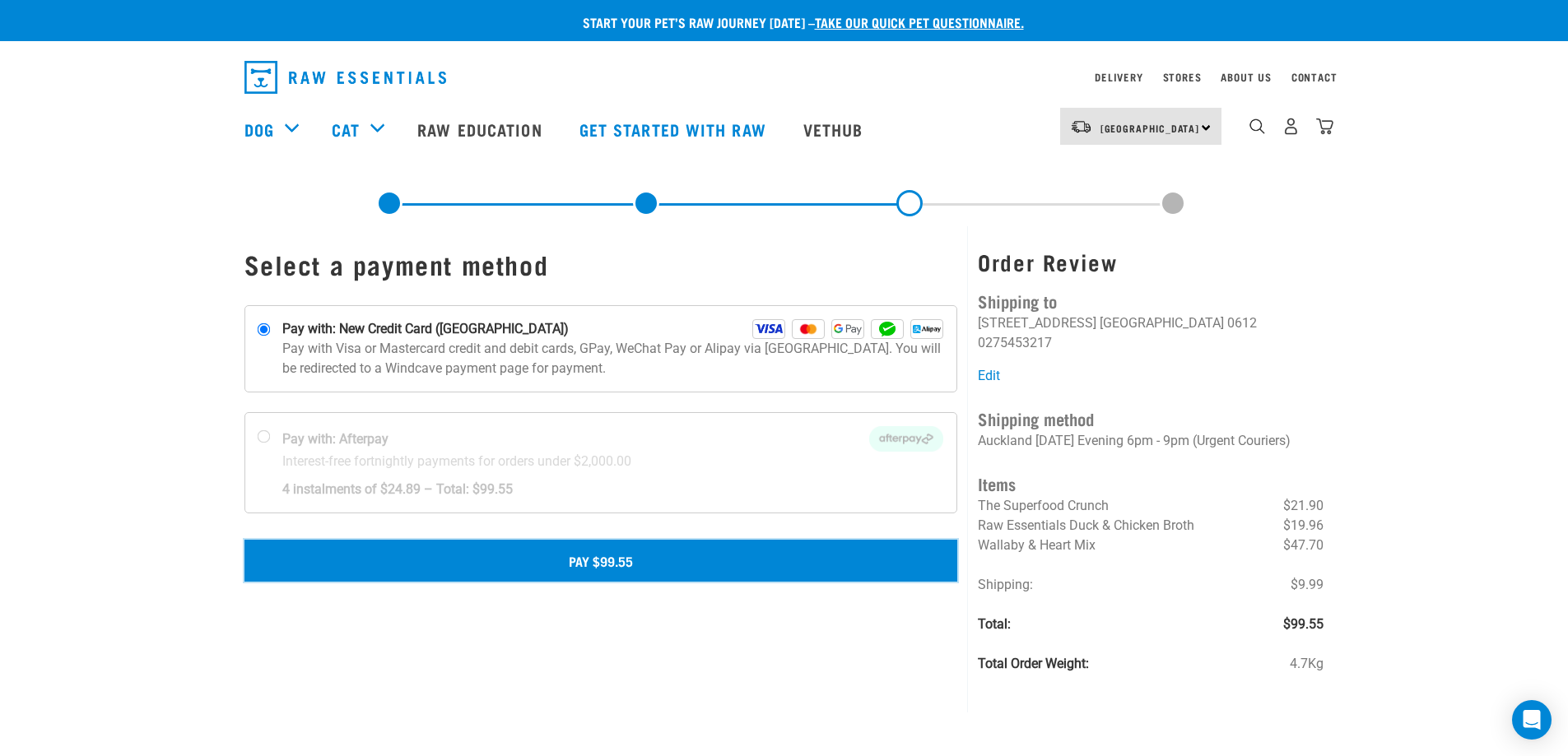
click at [608, 561] on button "Pay $99.55" at bounding box center [602, 561] width 714 height 42
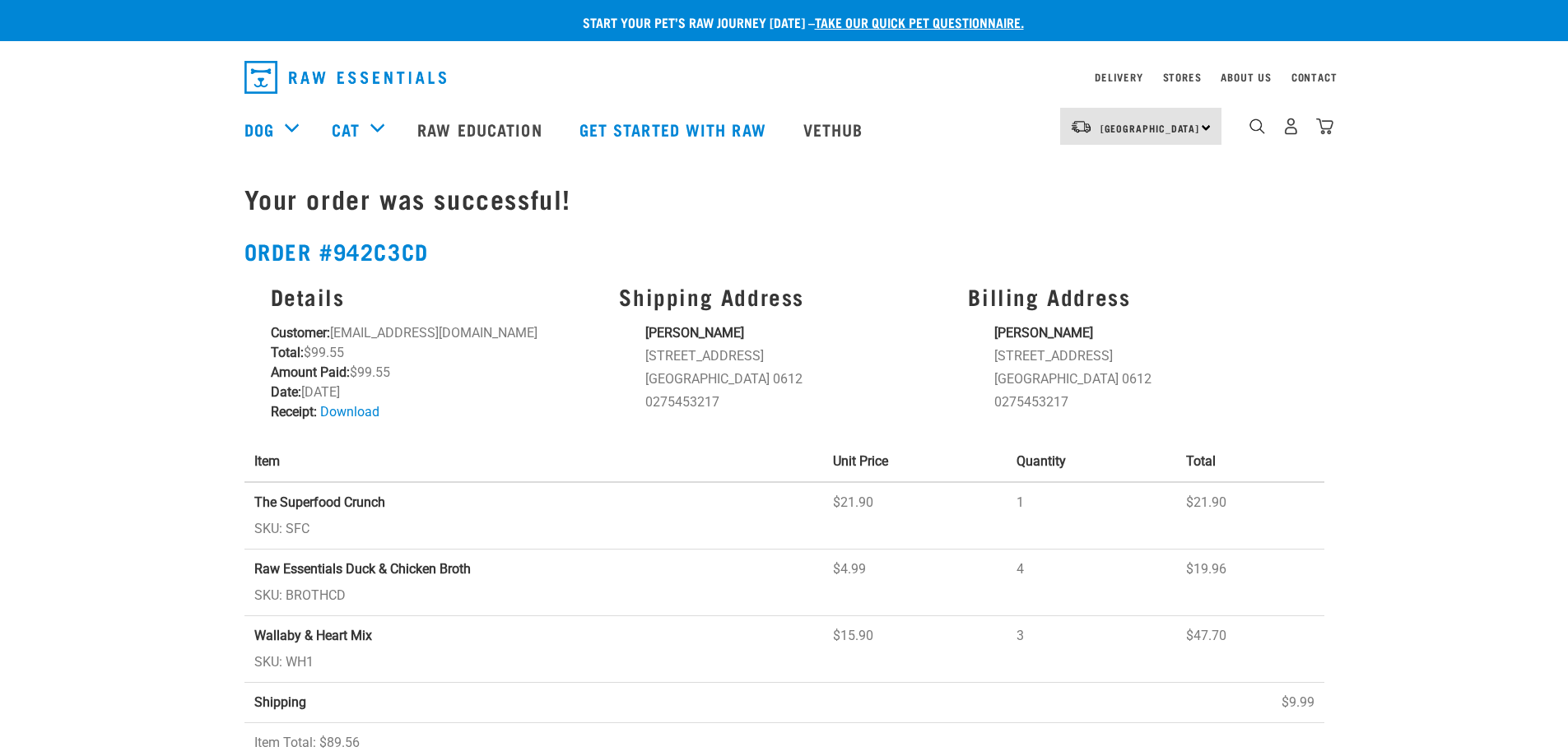
click at [1179, 571] on td "$19.96" at bounding box center [1249, 583] width 147 height 67
click at [1290, 131] on img "dropdown navigation" at bounding box center [1291, 126] width 17 height 17
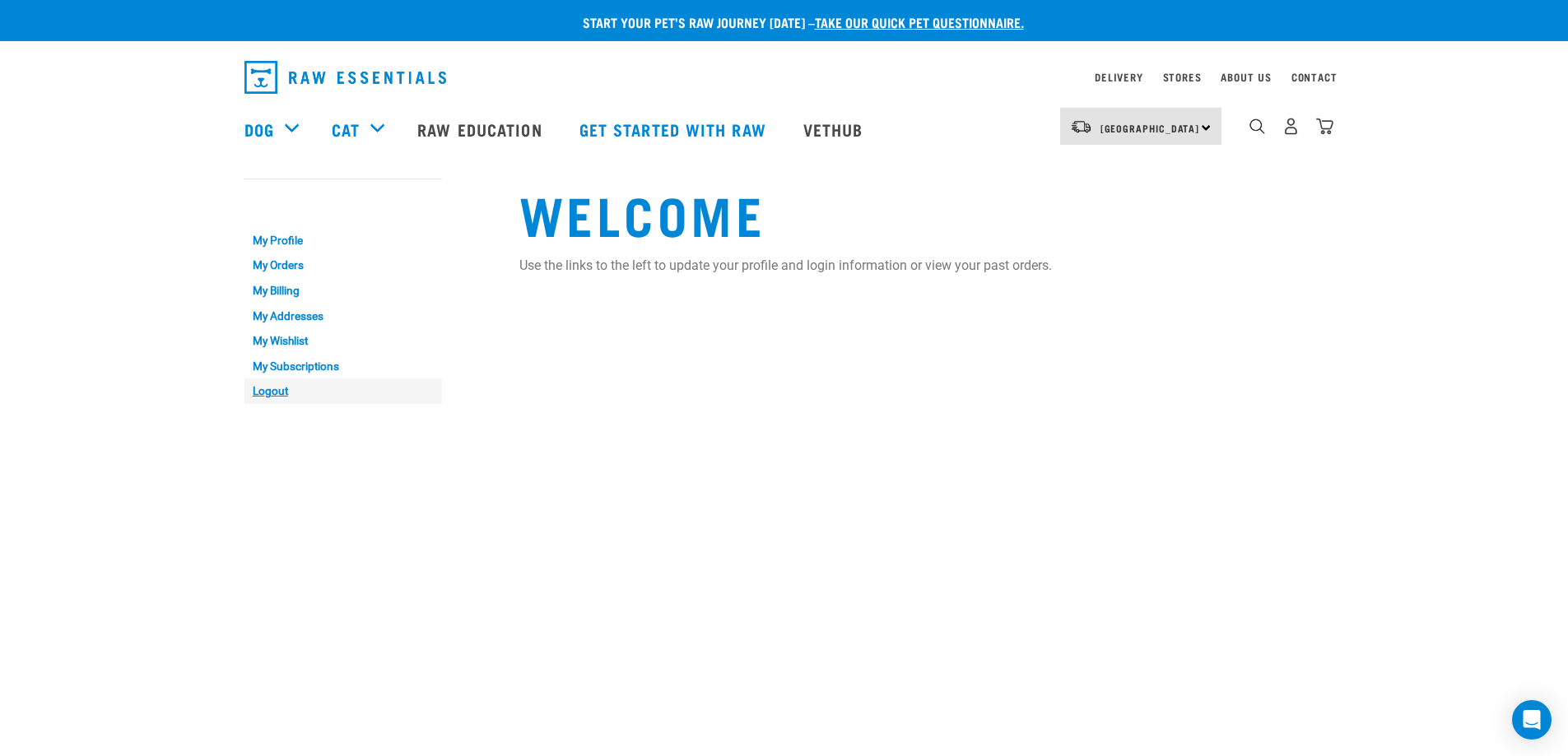
click at [269, 392] on link "Logout" at bounding box center [343, 391] width 198 height 25
